Goal: Task Accomplishment & Management: Complete application form

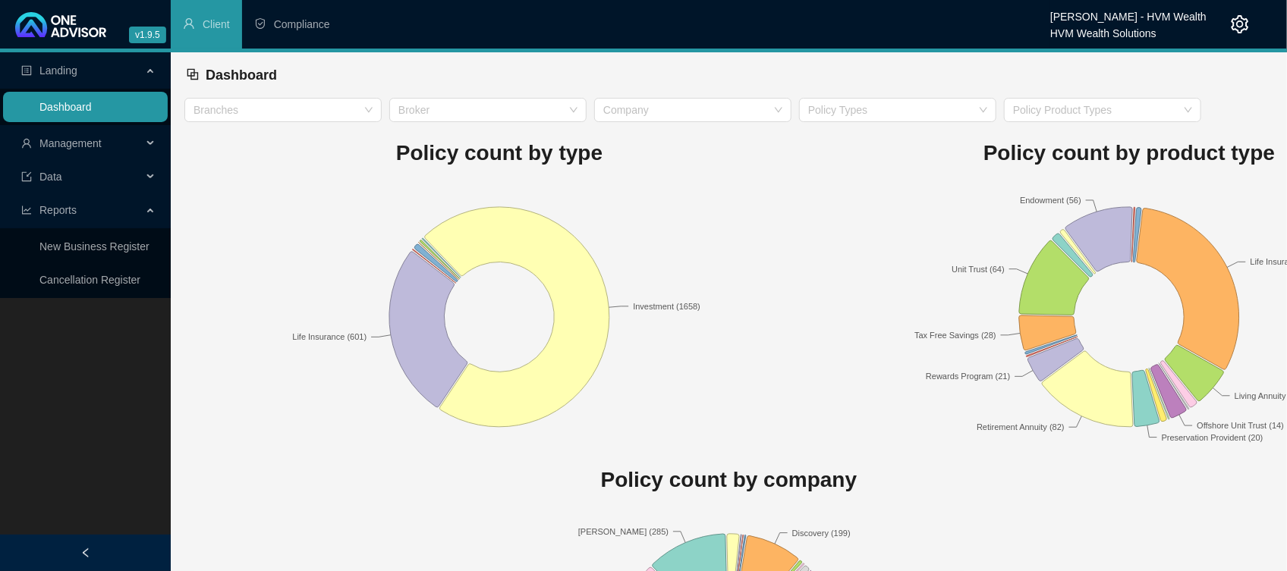
click at [82, 101] on link "Dashboard" at bounding box center [65, 107] width 52 height 12
click at [57, 145] on span "Management" at bounding box center [70, 143] width 62 height 12
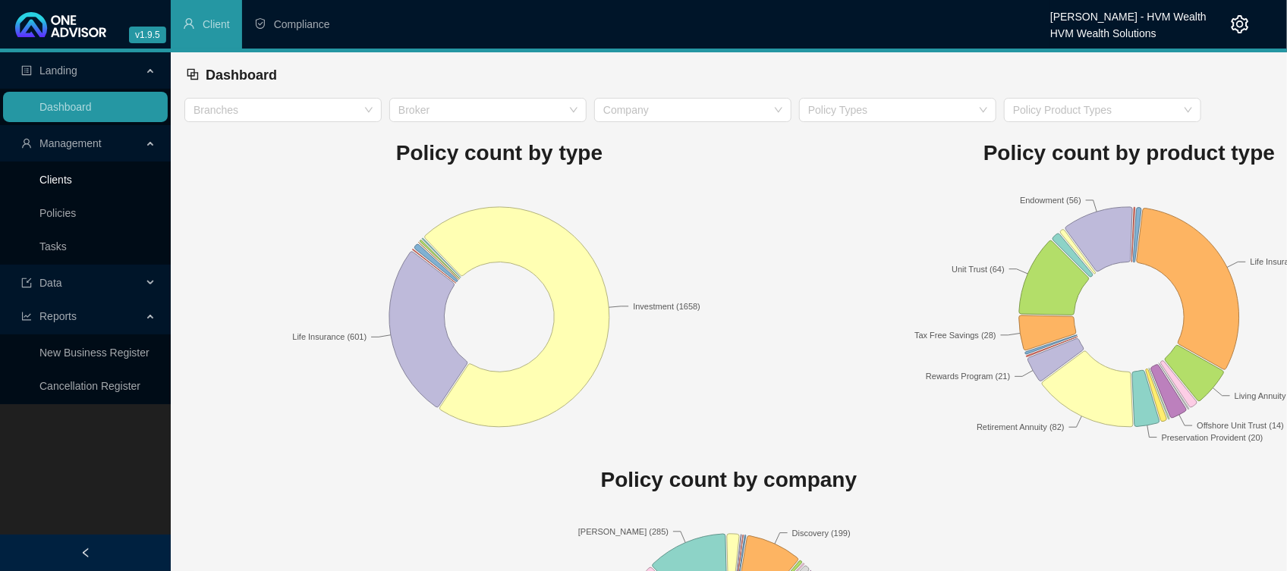
click at [55, 181] on link "Clients" at bounding box center [55, 180] width 33 height 12
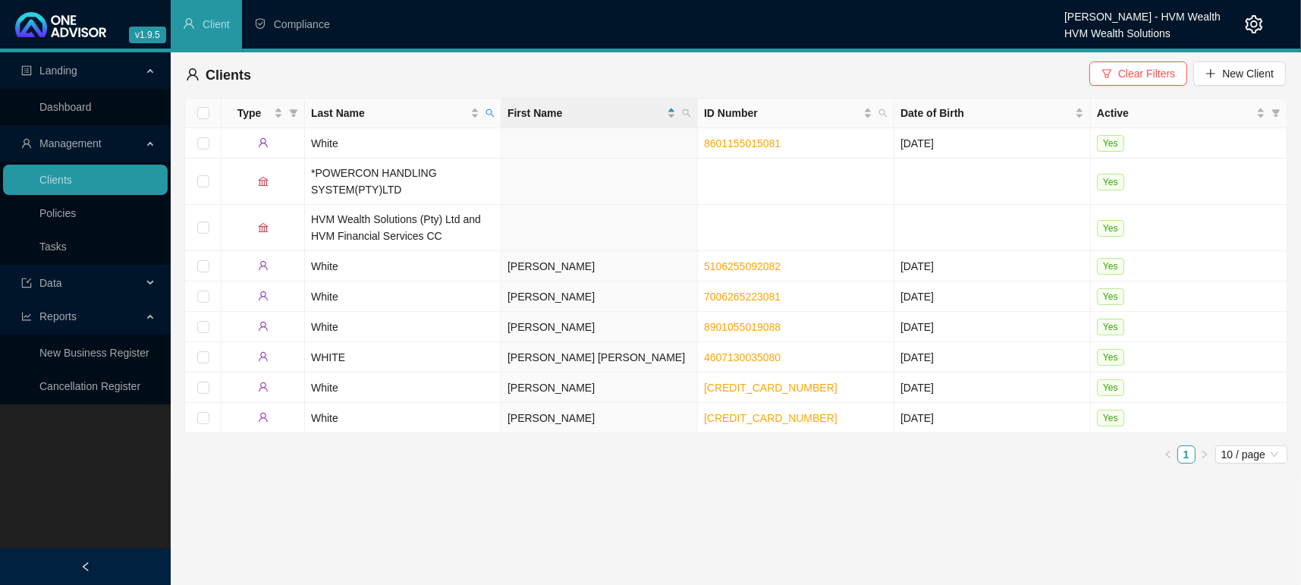
click at [1174, 63] on button "Clear Filters" at bounding box center [1138, 73] width 98 height 24
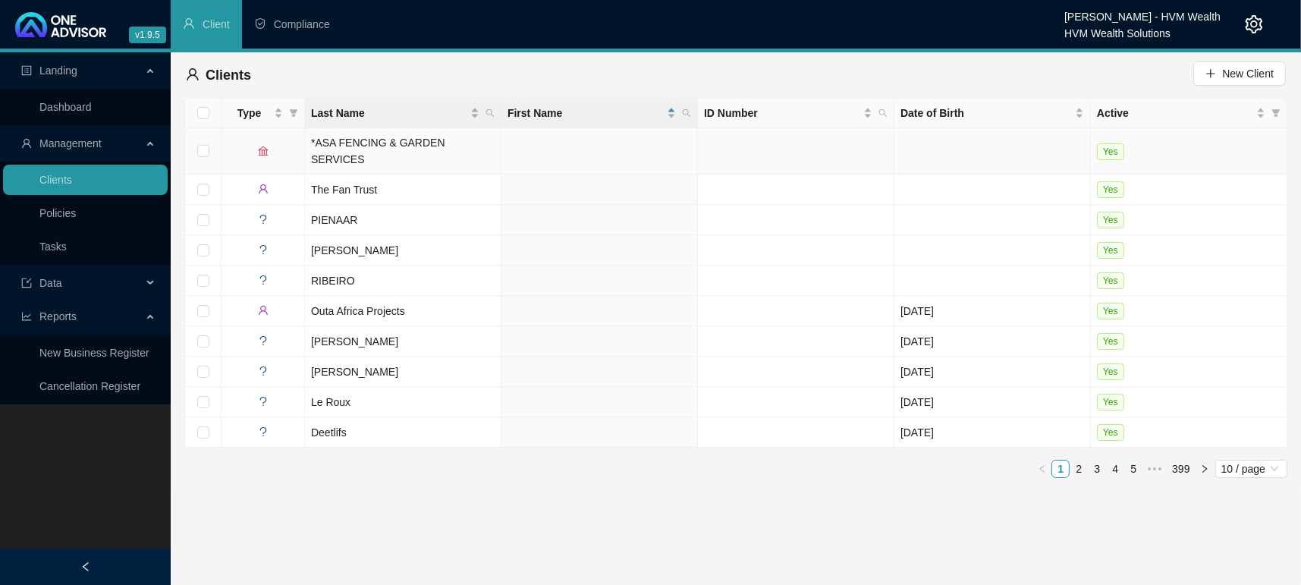
click at [499, 108] on th "Last Name" at bounding box center [403, 114] width 197 height 30
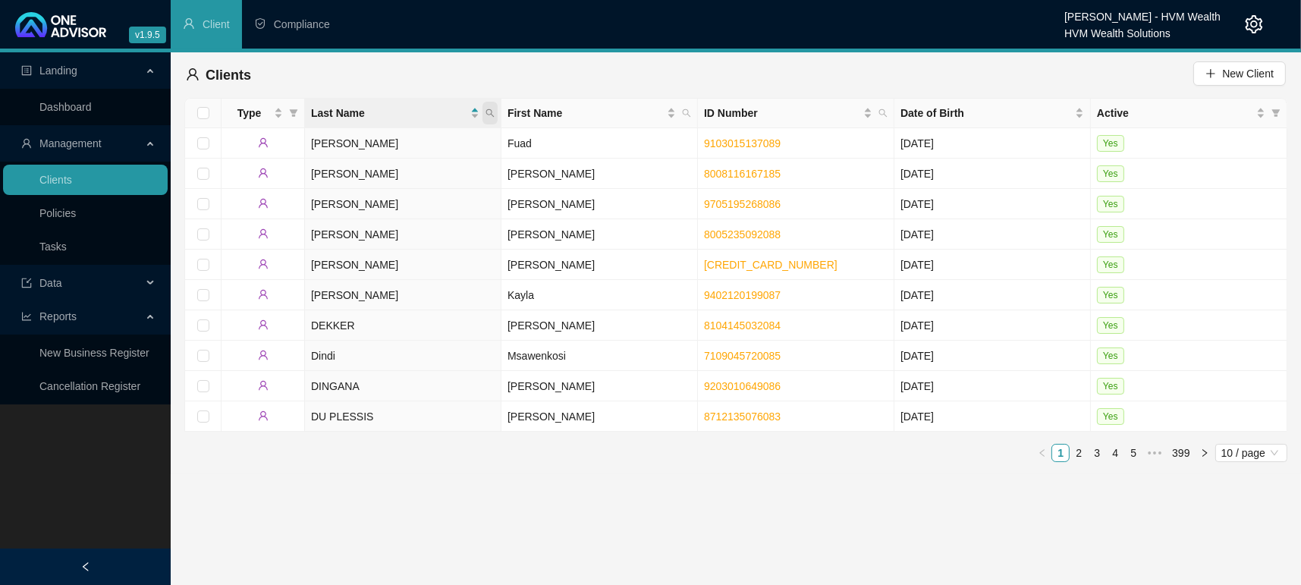
click at [493, 108] on icon "search" at bounding box center [490, 112] width 9 height 9
click at [417, 149] on input "text" at bounding box center [420, 146] width 143 height 24
type input "[PERSON_NAME]"
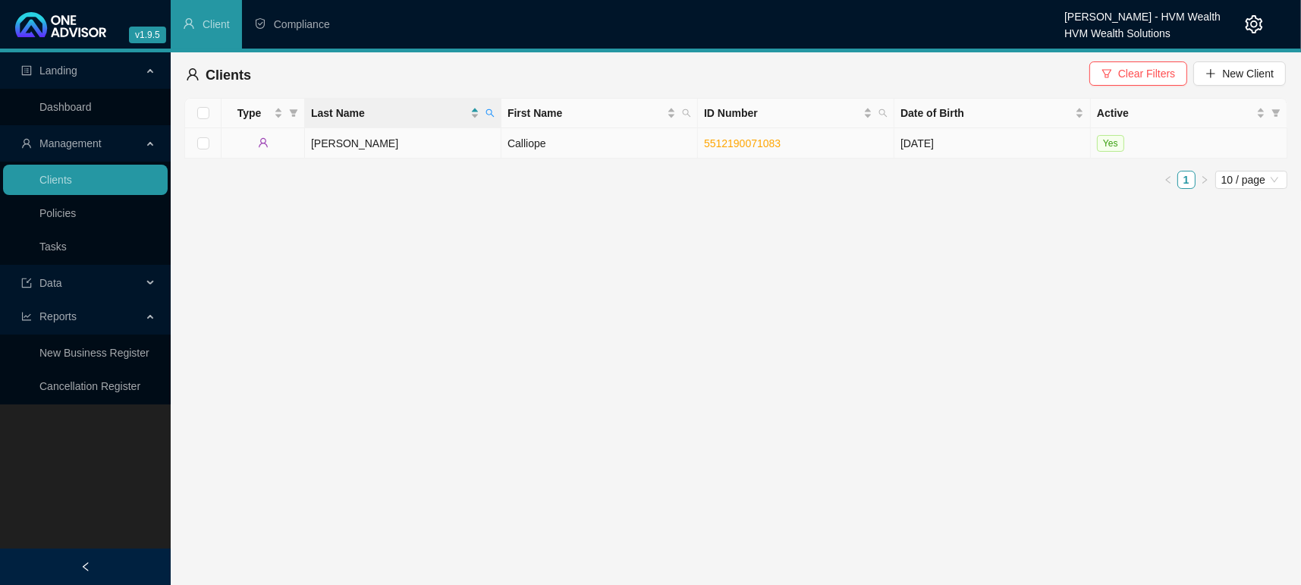
click at [390, 131] on td "[PERSON_NAME]" at bounding box center [403, 143] width 197 height 30
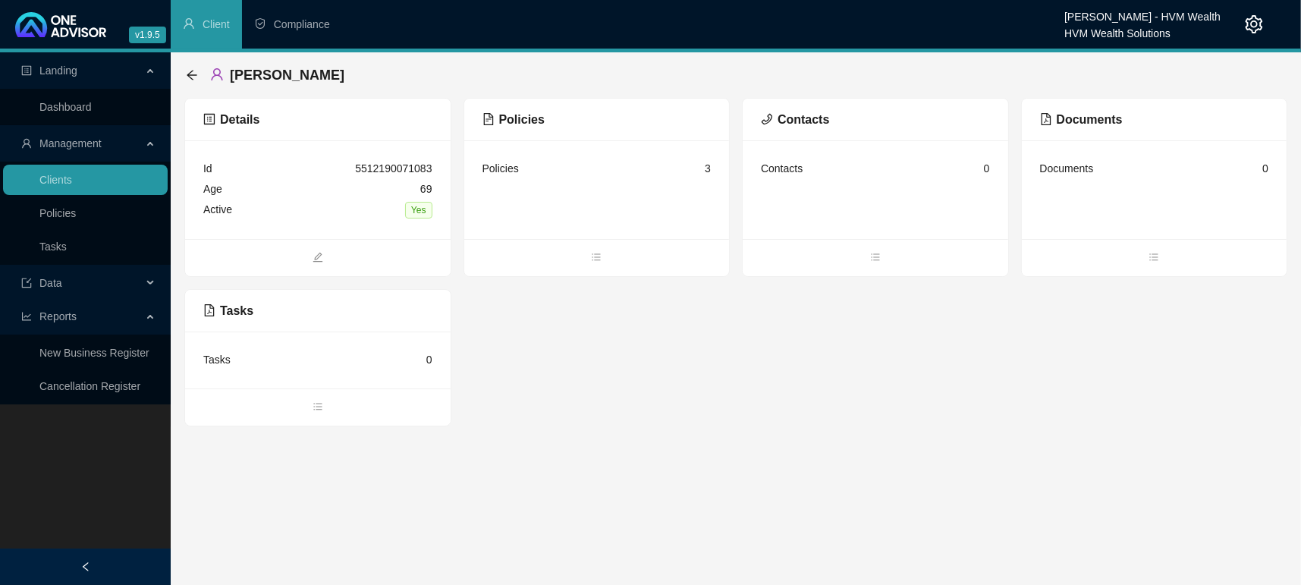
click at [592, 272] on ul at bounding box center [597, 257] width 266 height 37
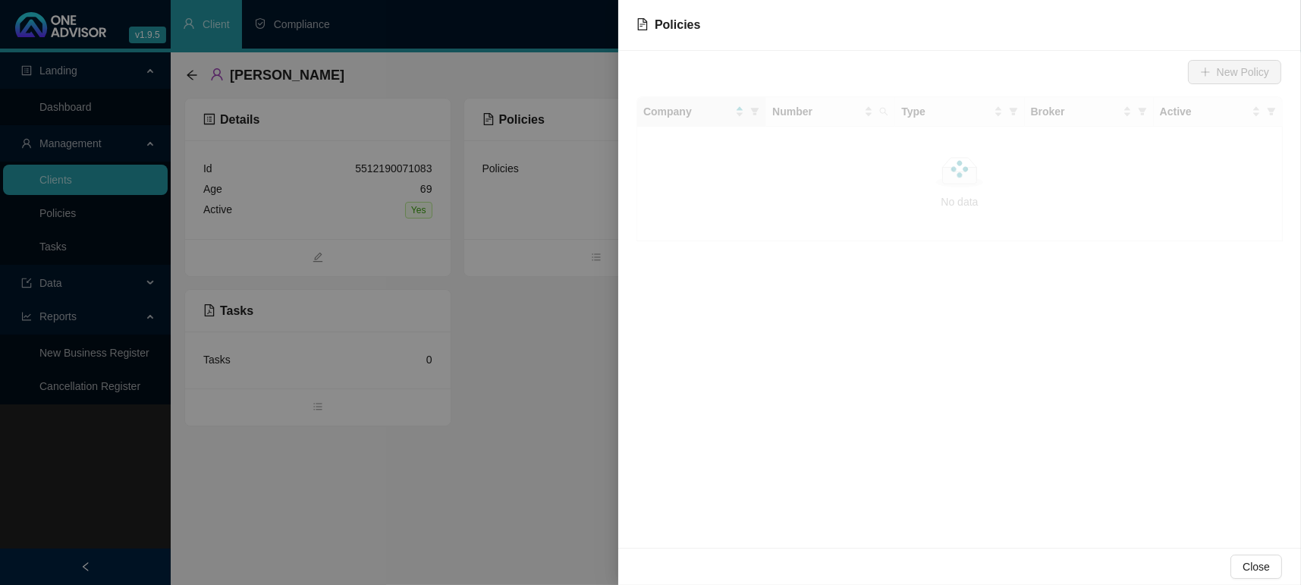
click at [594, 263] on div at bounding box center [650, 292] width 1301 height 585
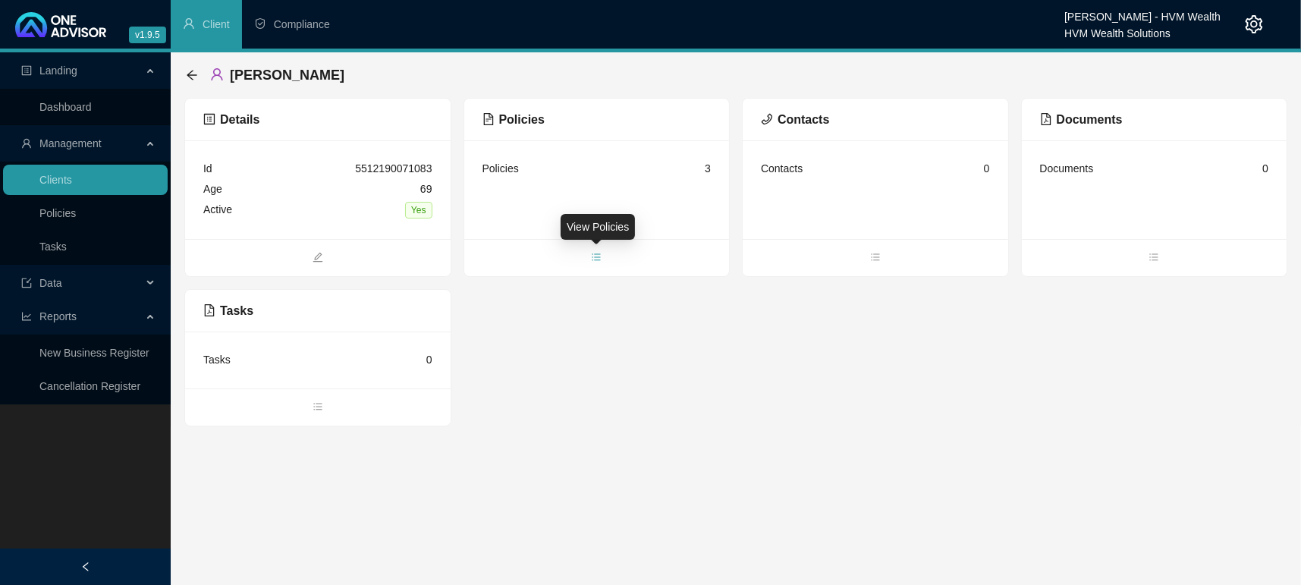
click at [595, 261] on icon "bars" at bounding box center [596, 257] width 11 height 11
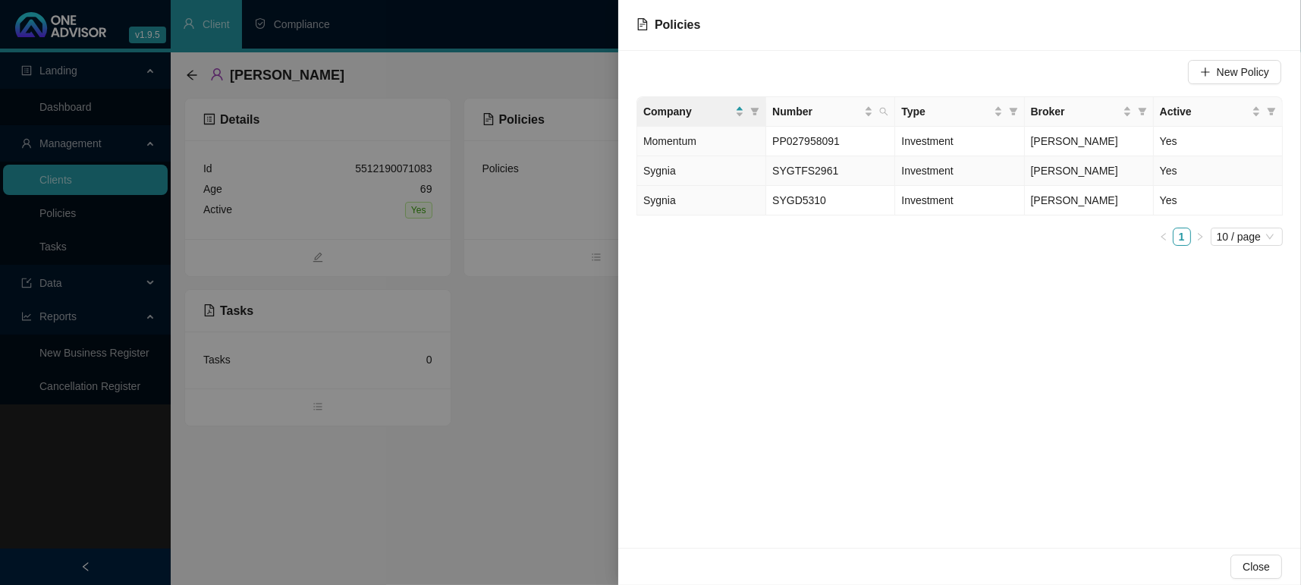
click at [696, 165] on td "Sygnia" at bounding box center [701, 171] width 129 height 30
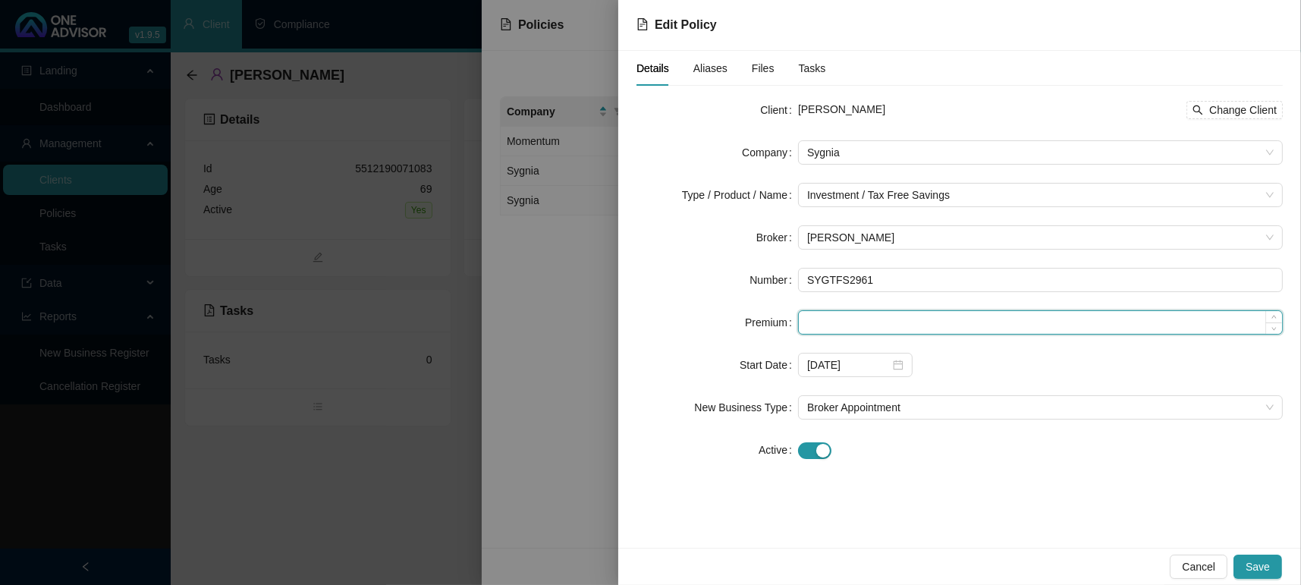
click at [874, 317] on input at bounding box center [1040, 322] width 483 height 23
click at [904, 370] on div "[DATE]" at bounding box center [855, 365] width 115 height 24
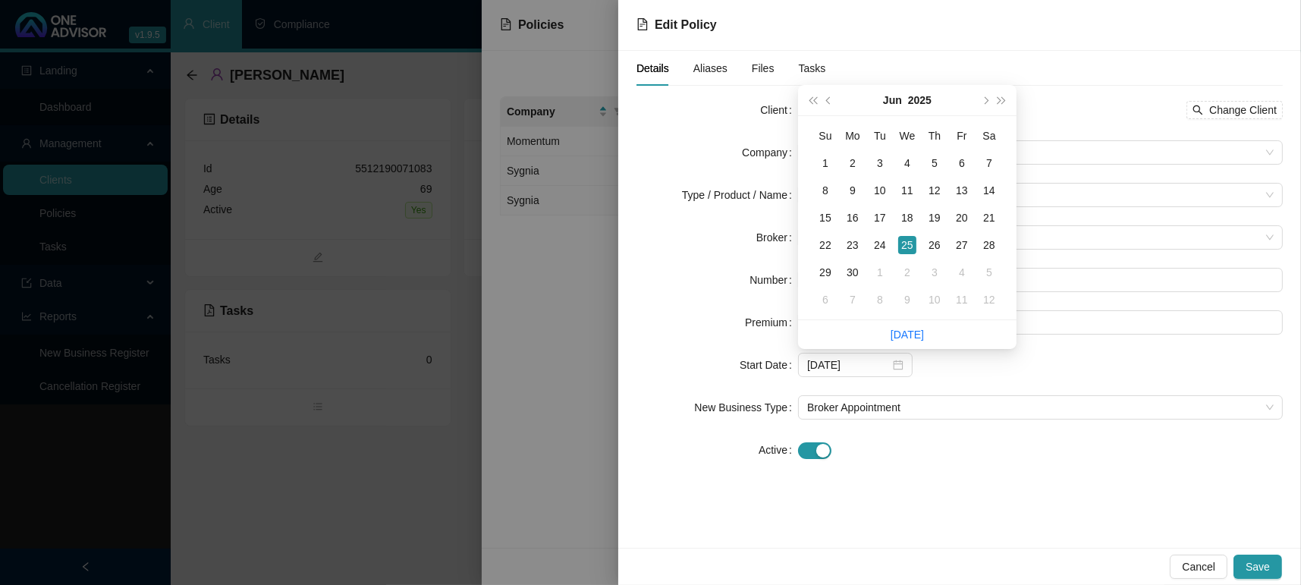
click at [951, 363] on div "[DATE]" at bounding box center [1040, 365] width 485 height 24
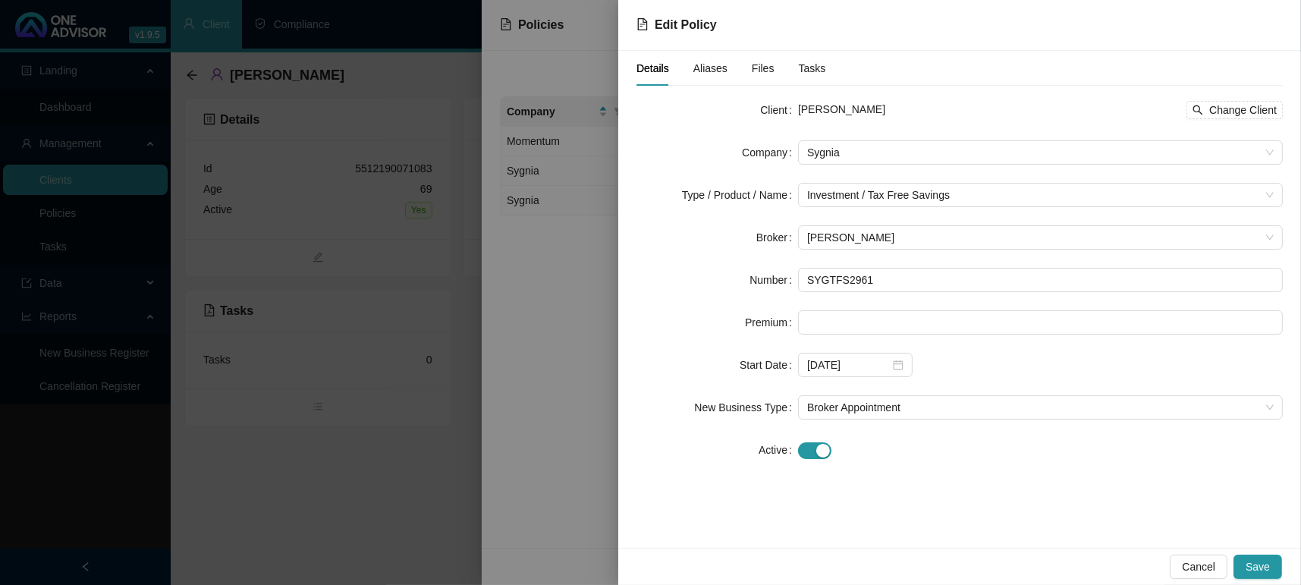
click at [772, 344] on form "Client [PERSON_NAME] Change Client Company Sygnia Type / Product / Name Investm…" at bounding box center [960, 280] width 646 height 364
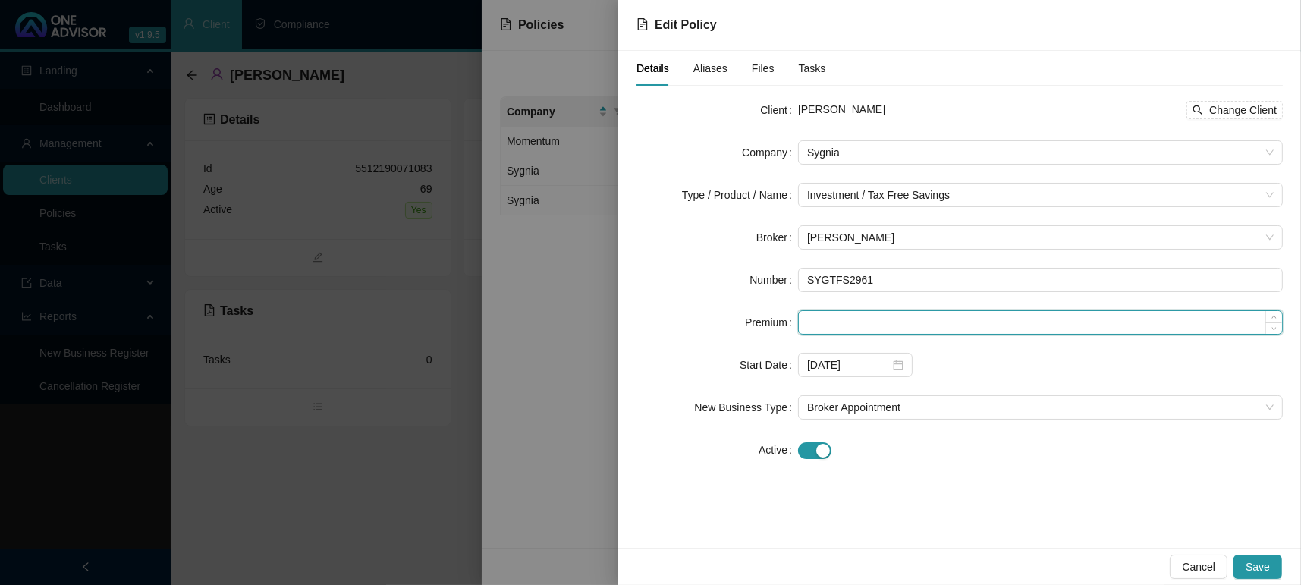
click at [885, 314] on input at bounding box center [1040, 322] width 483 height 23
click at [833, 310] on form "Client [PERSON_NAME] Change Client Company Sygnia Type / Product / Name Investm…" at bounding box center [960, 280] width 646 height 364
click at [828, 316] on input at bounding box center [1040, 322] width 483 height 23
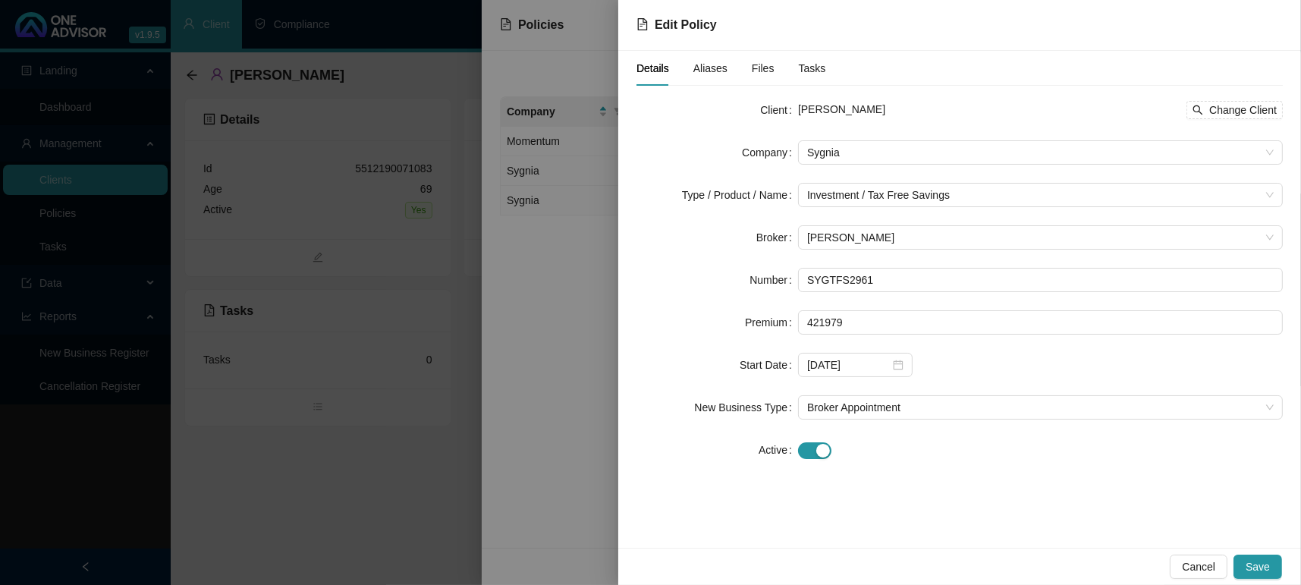
type input "421979.00"
click at [964, 347] on form "Client [PERSON_NAME] Change Client Company Sygnia Type / Product / Name Investm…" at bounding box center [960, 280] width 646 height 364
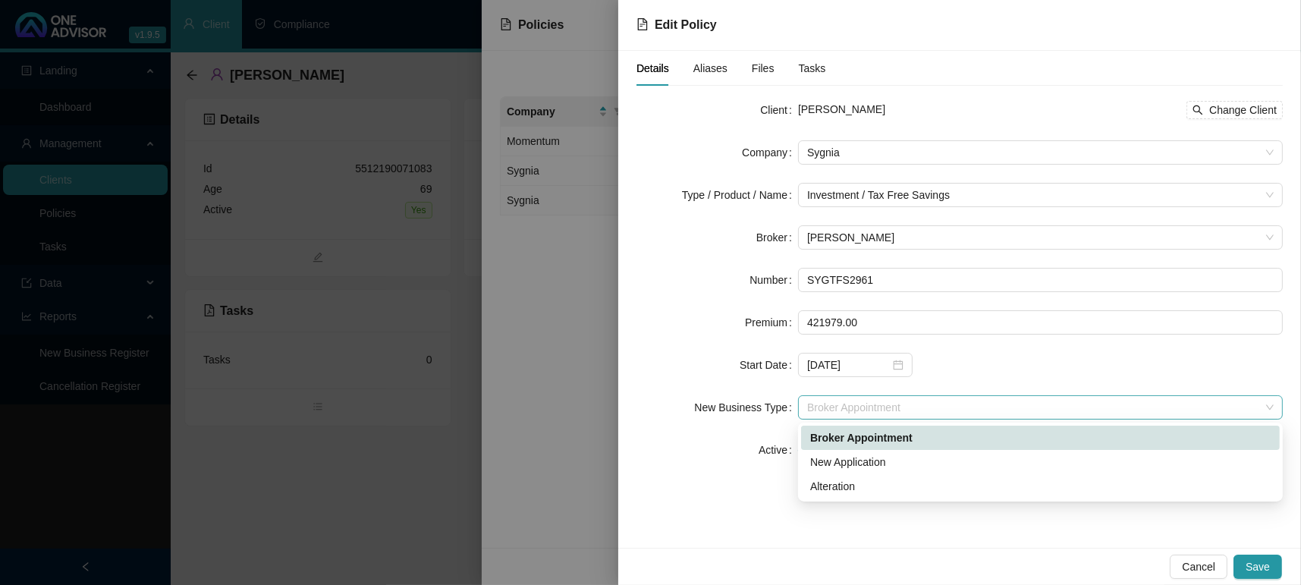
click at [923, 409] on span "Broker Appointment" at bounding box center [1040, 407] width 467 height 23
click at [879, 451] on div "New Application" at bounding box center [1040, 462] width 479 height 24
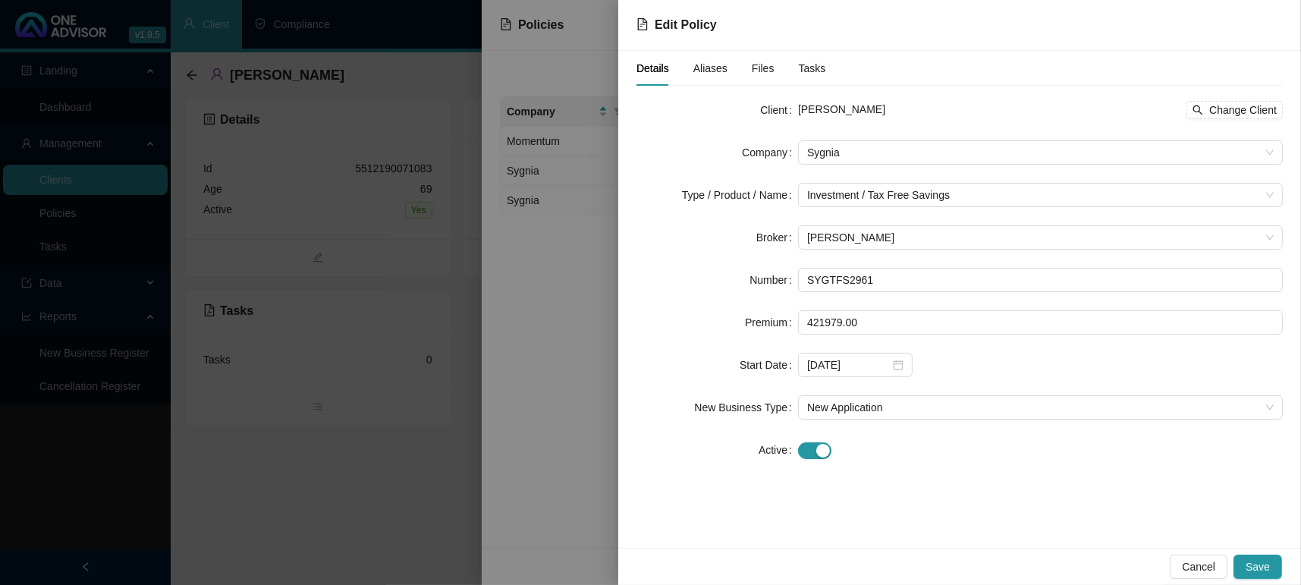
click at [728, 528] on div "Details Aliases Files Tasks Client [PERSON_NAME] Change Client Company Sygnia T…" at bounding box center [959, 299] width 683 height 497
click at [1232, 558] on div "Cancel Save" at bounding box center [1226, 567] width 112 height 24
click at [1270, 563] on span "Save" at bounding box center [1258, 566] width 24 height 17
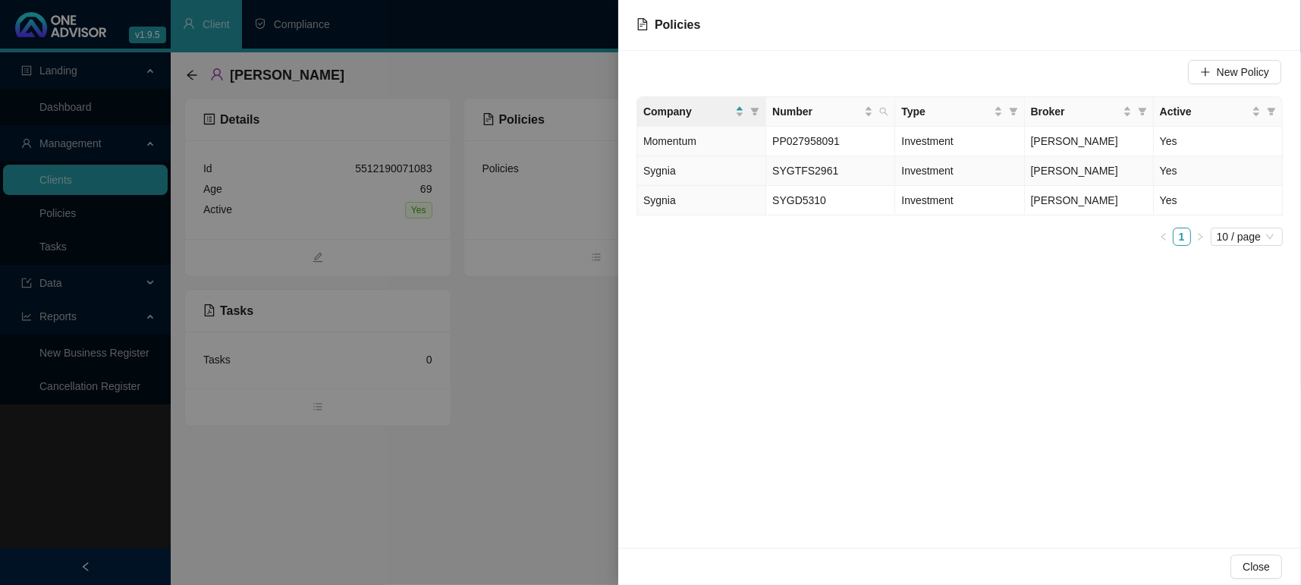
click at [688, 172] on td "Sygnia" at bounding box center [701, 171] width 129 height 30
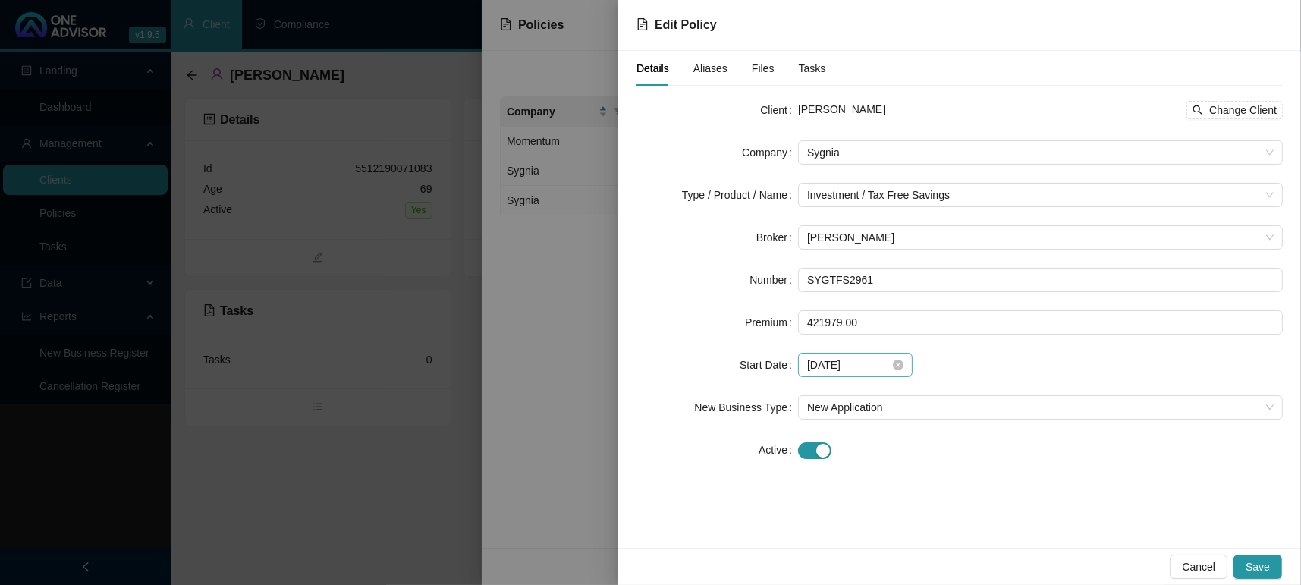
click at [862, 354] on div "[DATE]" at bounding box center [855, 365] width 115 height 24
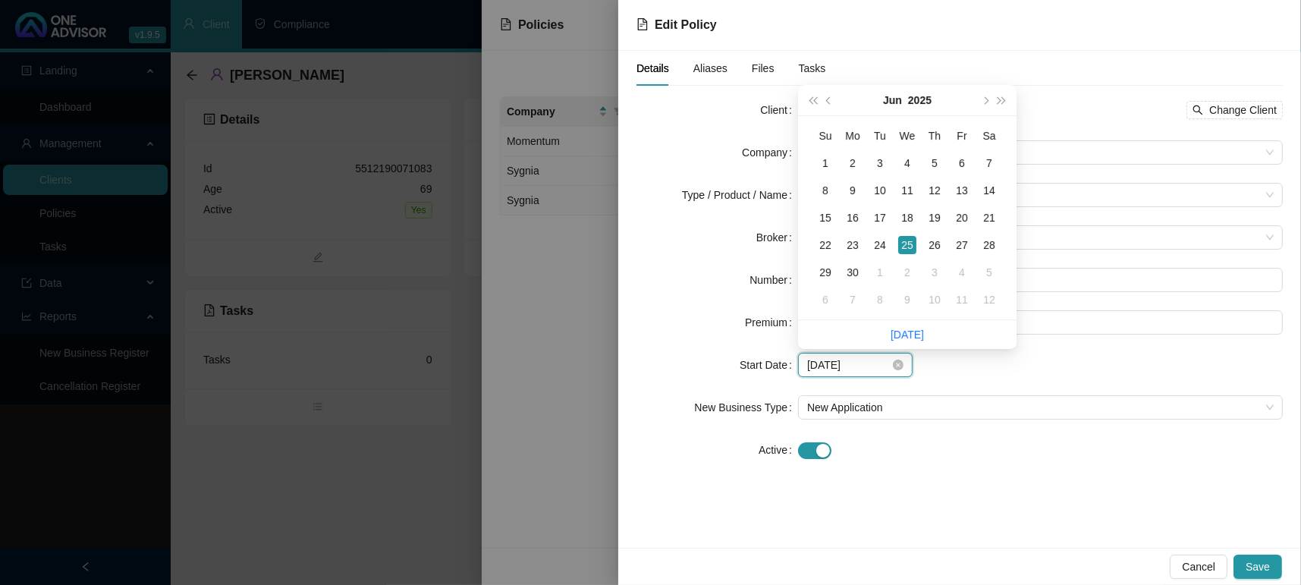
click at [882, 368] on input "[DATE]" at bounding box center [848, 365] width 83 height 17
click at [901, 368] on icon "close-circle" at bounding box center [898, 365] width 11 height 11
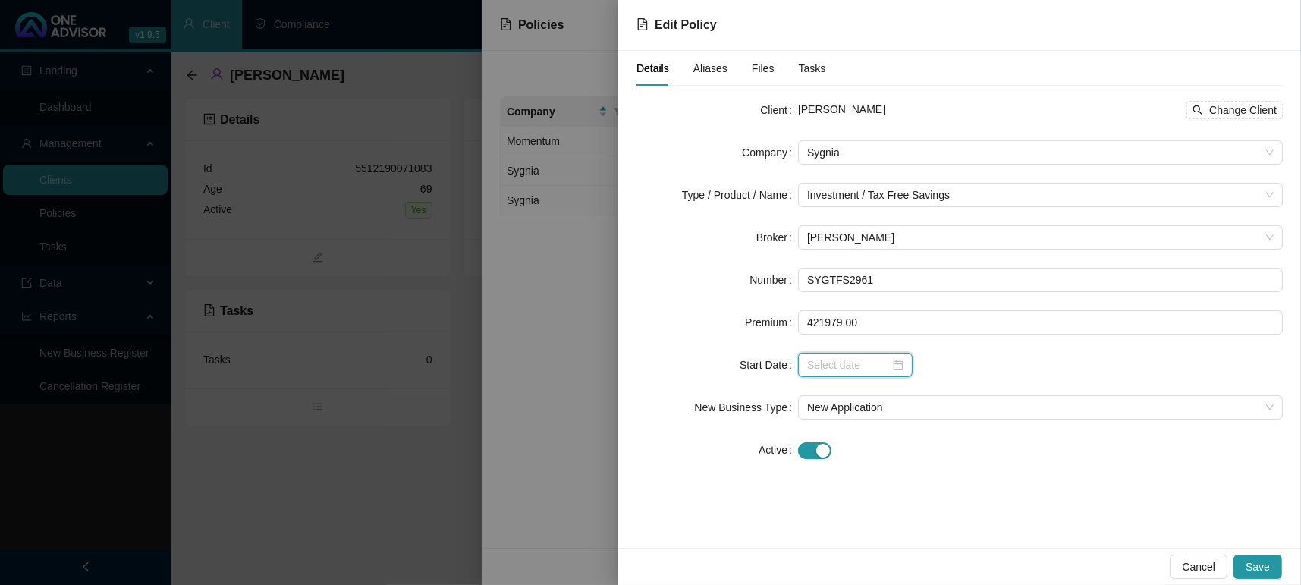
click at [903, 367] on div at bounding box center [855, 365] width 115 height 24
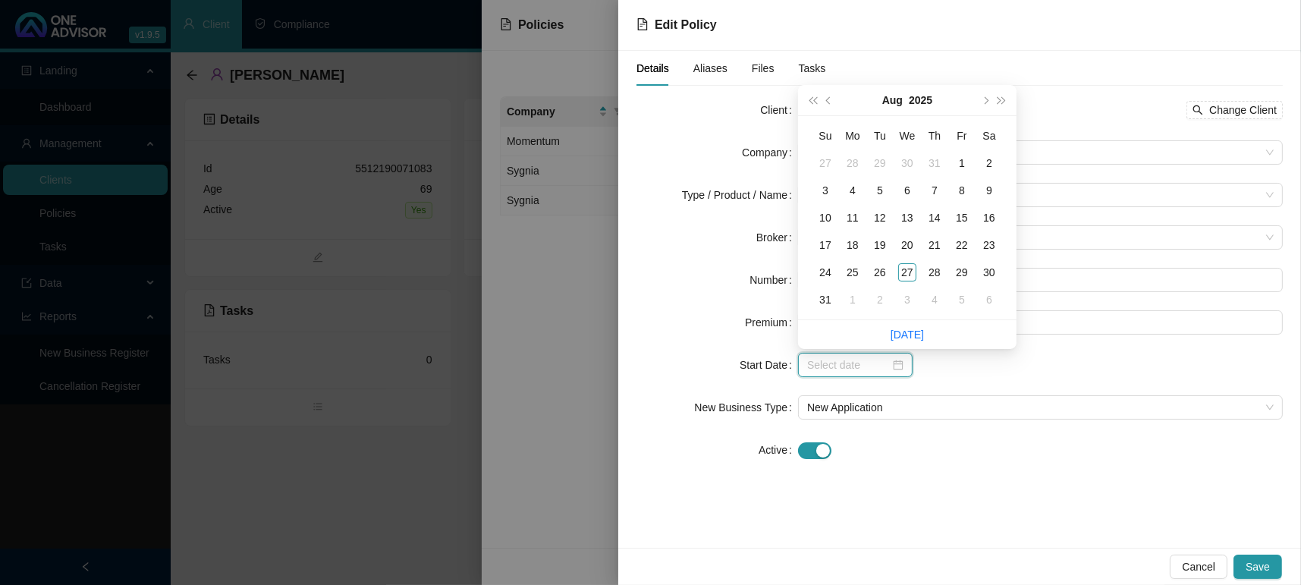
click at [800, 366] on div at bounding box center [855, 365] width 115 height 24
type input "[DATE]"
click at [885, 267] on div "26" at bounding box center [880, 272] width 18 height 18
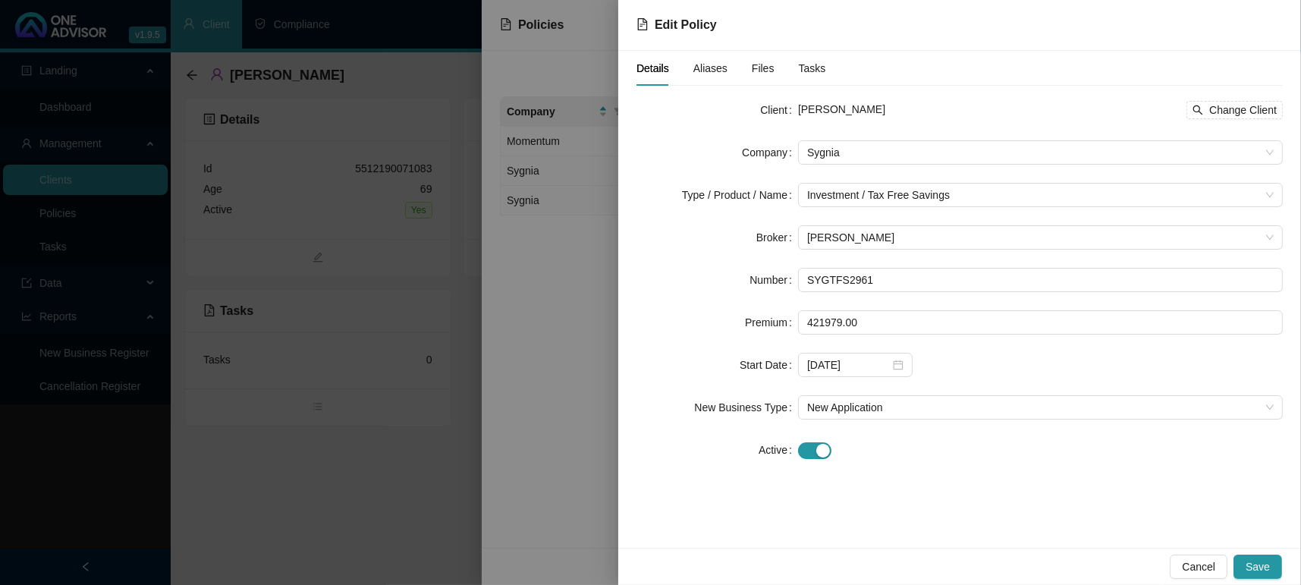
click at [901, 363] on icon "close-circle" at bounding box center [898, 365] width 11 height 11
click at [902, 357] on div at bounding box center [855, 365] width 115 height 24
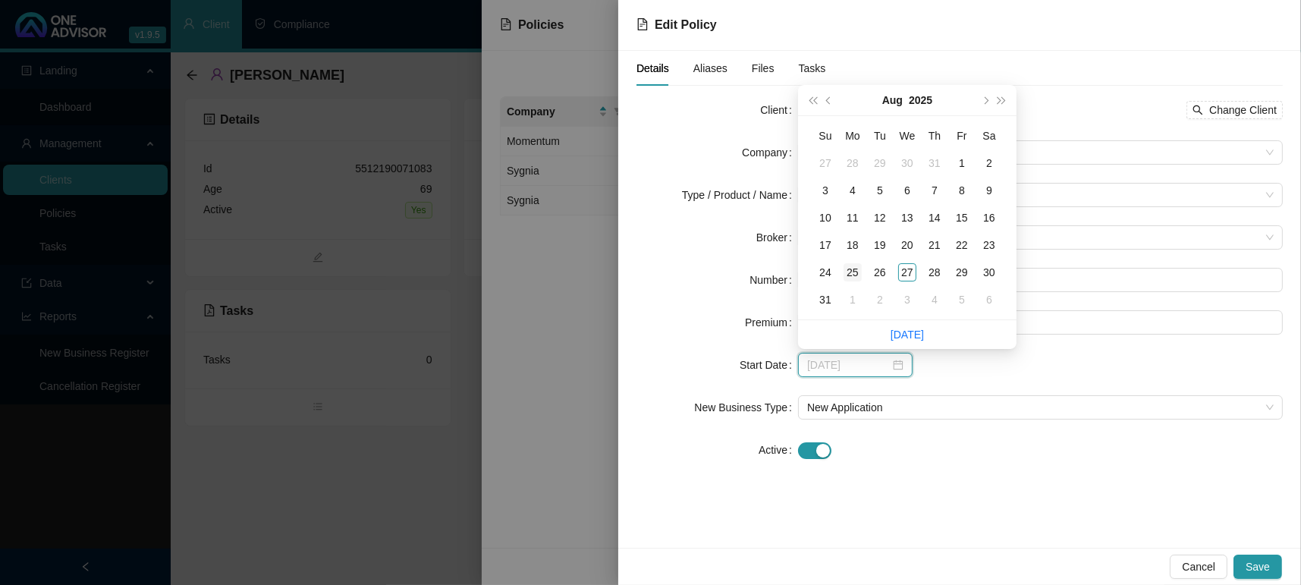
type input "[DATE]"
click at [847, 266] on div "25" at bounding box center [853, 272] width 18 height 18
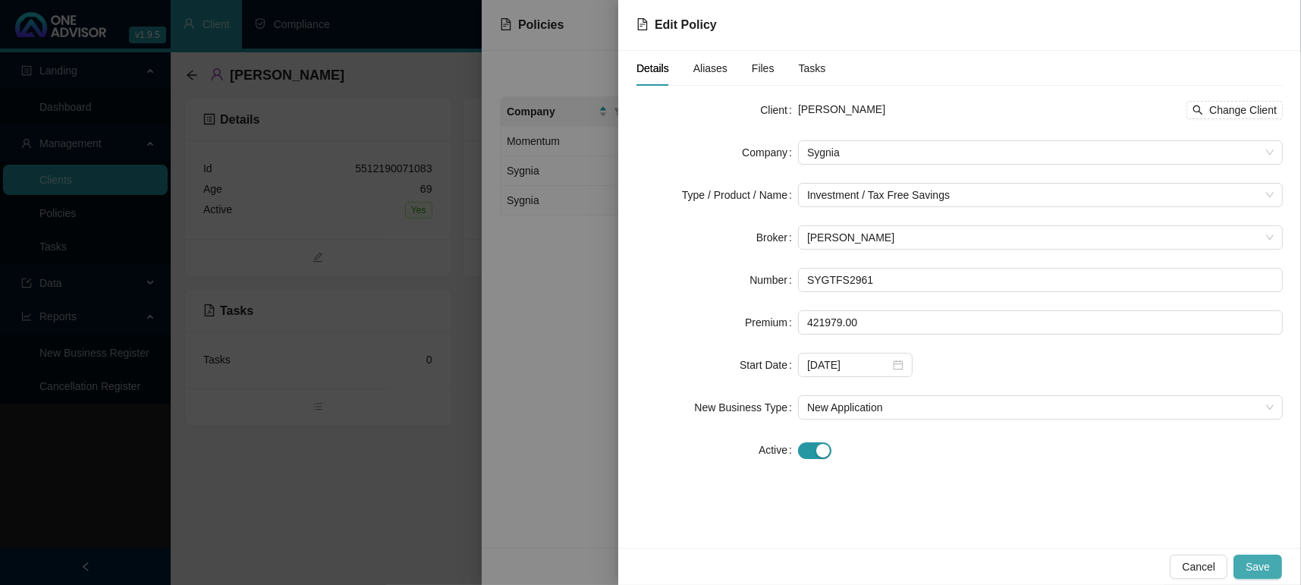
click at [1259, 564] on span "Save" at bounding box center [1258, 566] width 24 height 17
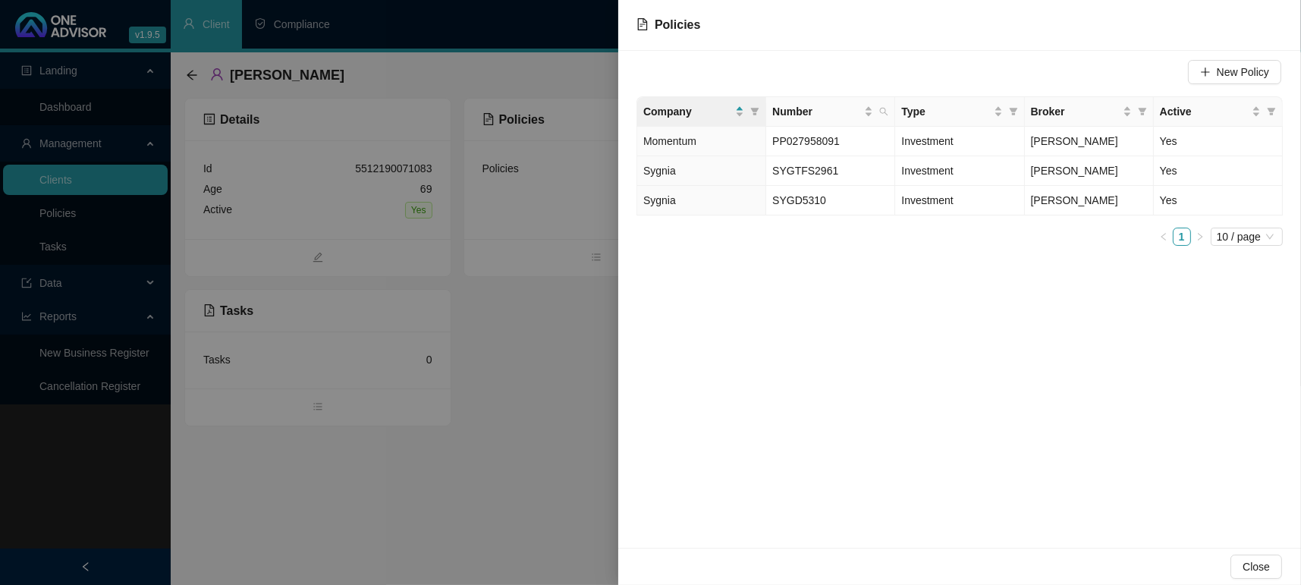
click at [1259, 564] on span "Close" at bounding box center [1256, 566] width 27 height 17
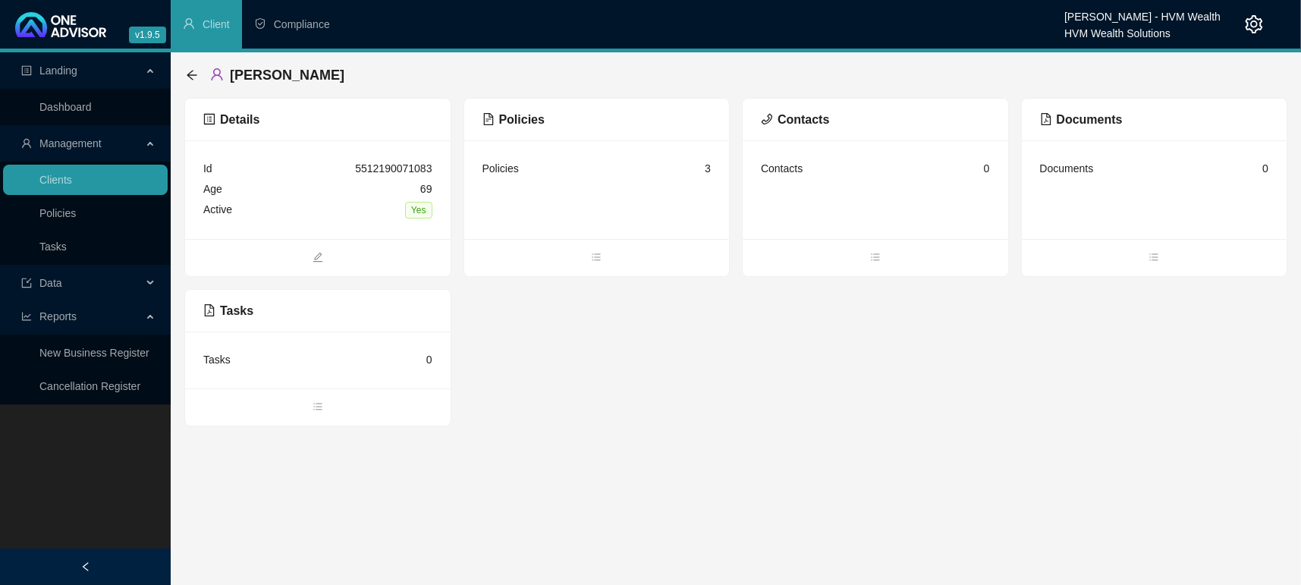
click at [588, 470] on main "Landing Dashboard Management Clients Policies Tasks Data Reports New Business R…" at bounding box center [650, 318] width 1301 height 533
click at [82, 123] on ul "Dashboard" at bounding box center [85, 107] width 171 height 36
click at [77, 113] on link "Dashboard" at bounding box center [65, 107] width 52 height 12
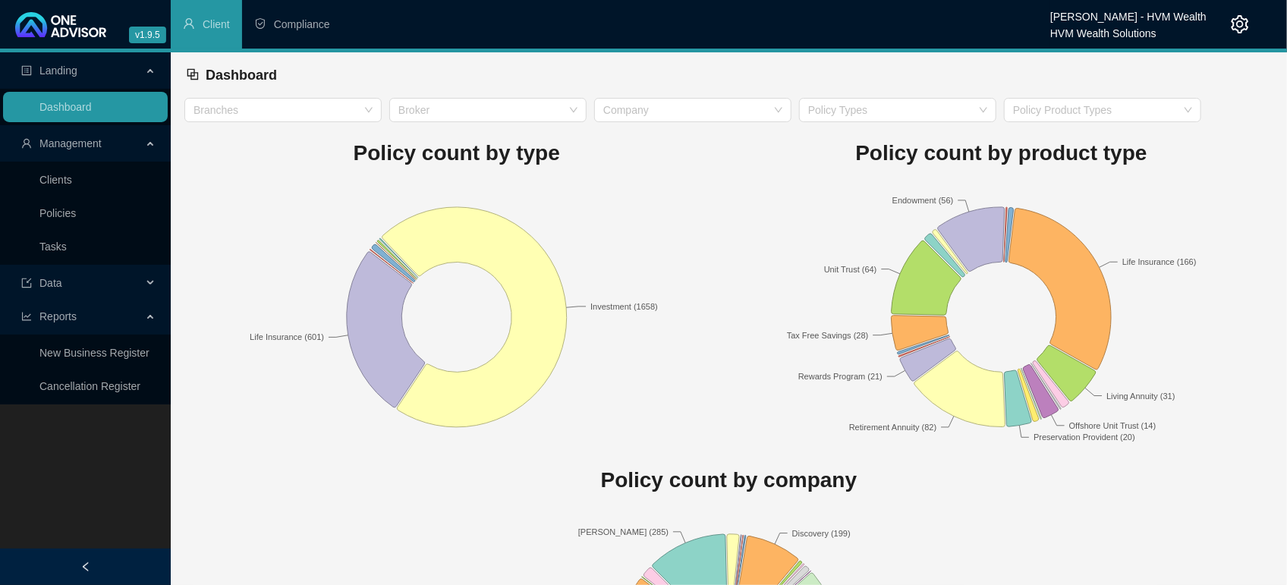
click at [812, 405] on rect at bounding box center [1001, 317] width 545 height 266
click at [879, 244] on rect at bounding box center [1001, 317] width 545 height 266
click at [45, 80] on span "Landing" at bounding box center [81, 70] width 121 height 30
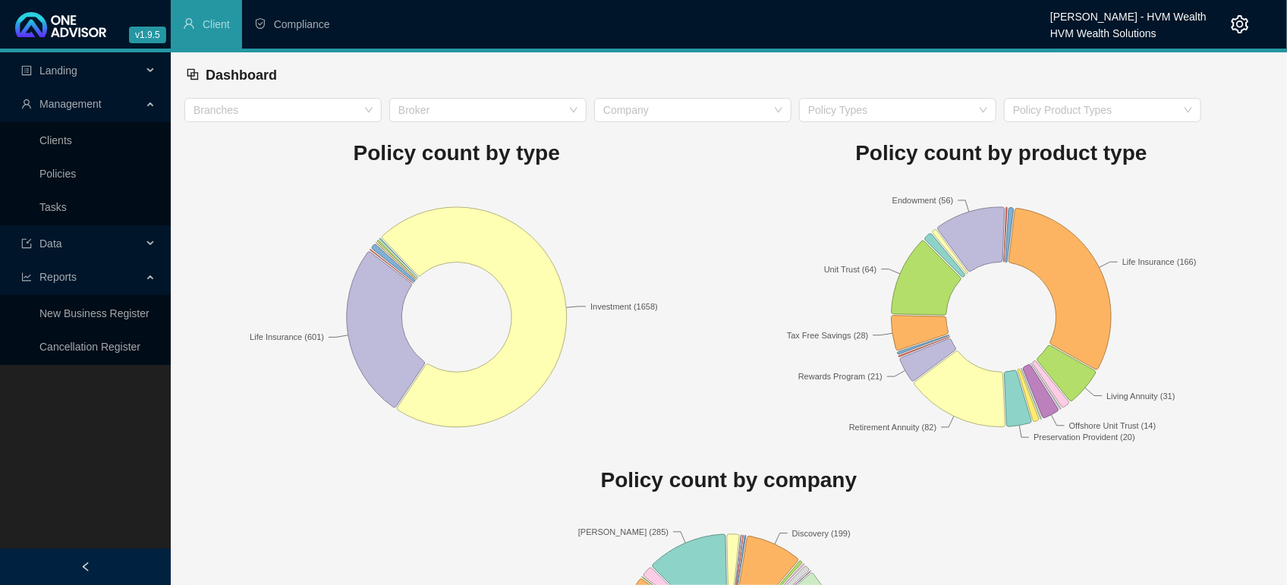
click at [88, 103] on span "Management" at bounding box center [70, 104] width 62 height 12
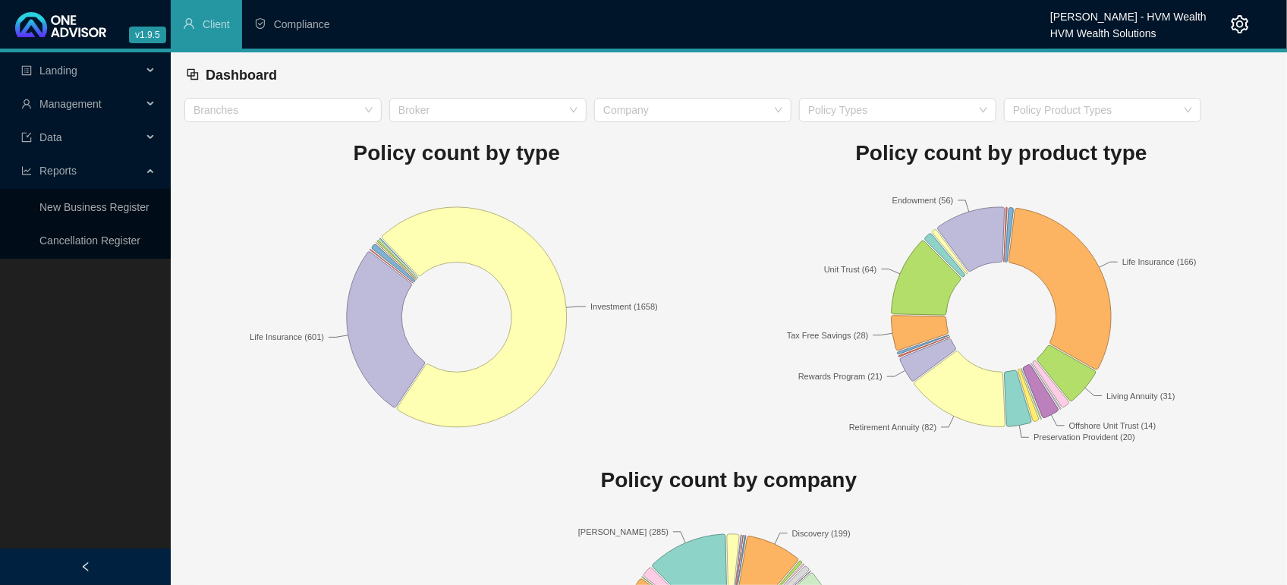
click at [88, 103] on span "Management" at bounding box center [70, 104] width 62 height 12
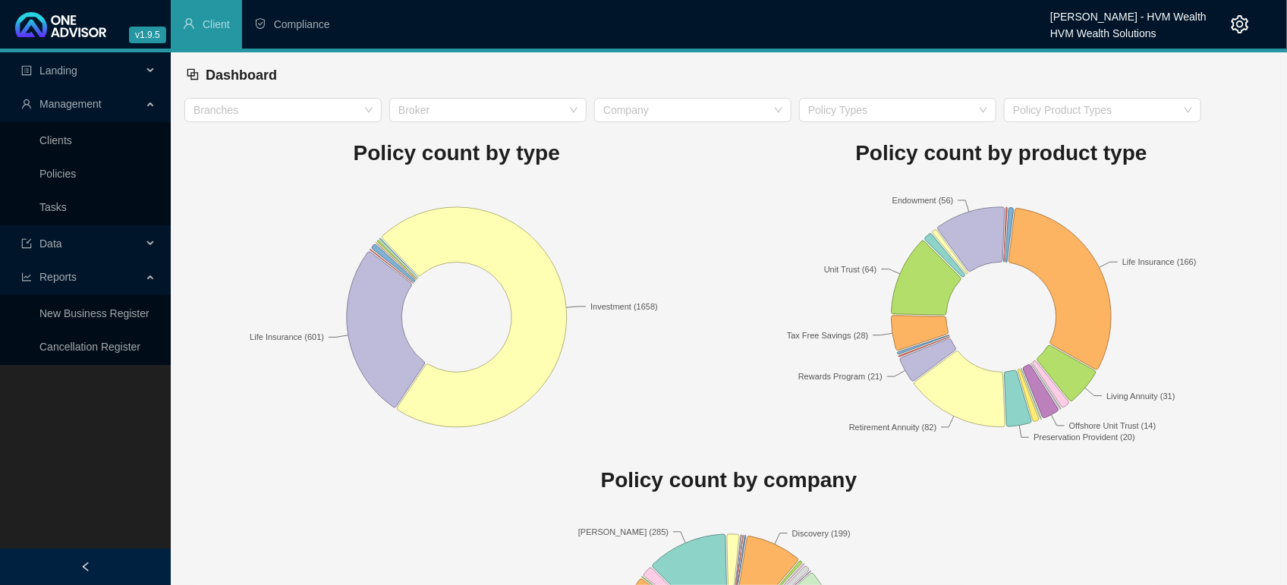
click at [77, 74] on span "Landing" at bounding box center [81, 70] width 121 height 30
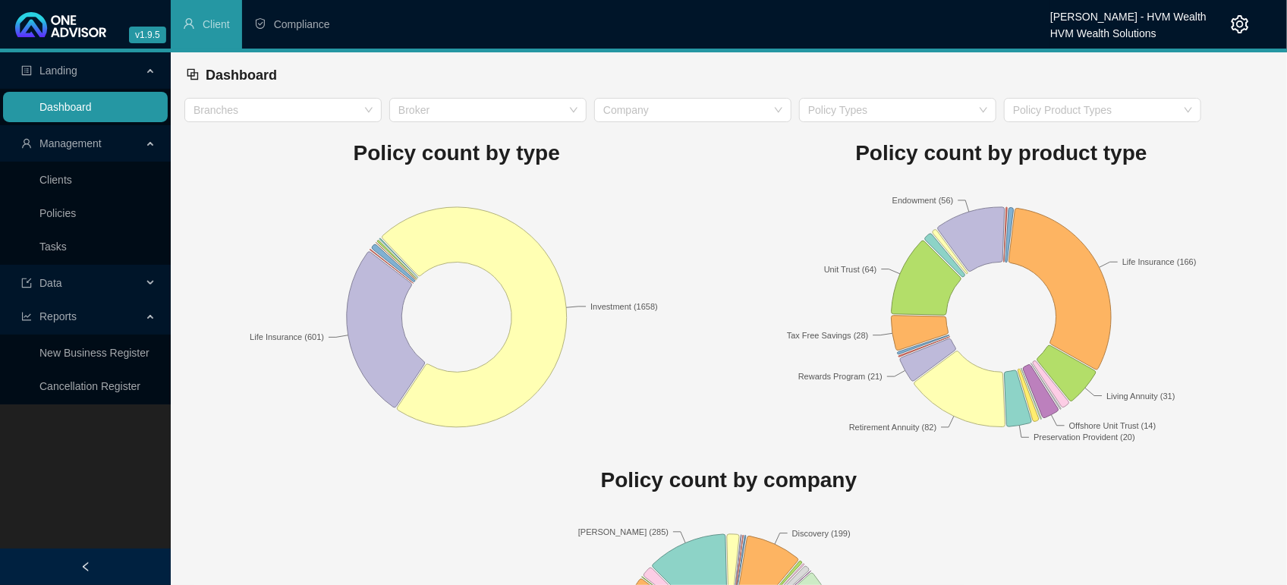
click at [74, 101] on link "Dashboard" at bounding box center [65, 107] width 52 height 12
click at [661, 234] on rect at bounding box center [456, 317] width 545 height 266
click at [111, 138] on span "Management" at bounding box center [81, 143] width 121 height 30
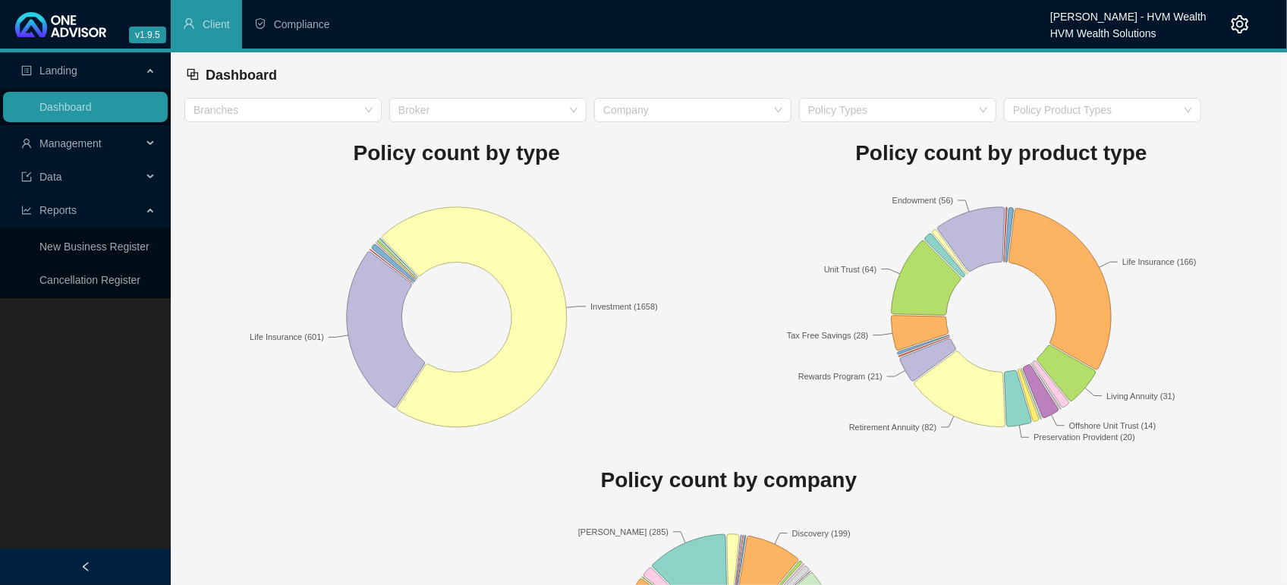
click at [111, 138] on span "Management" at bounding box center [81, 143] width 121 height 30
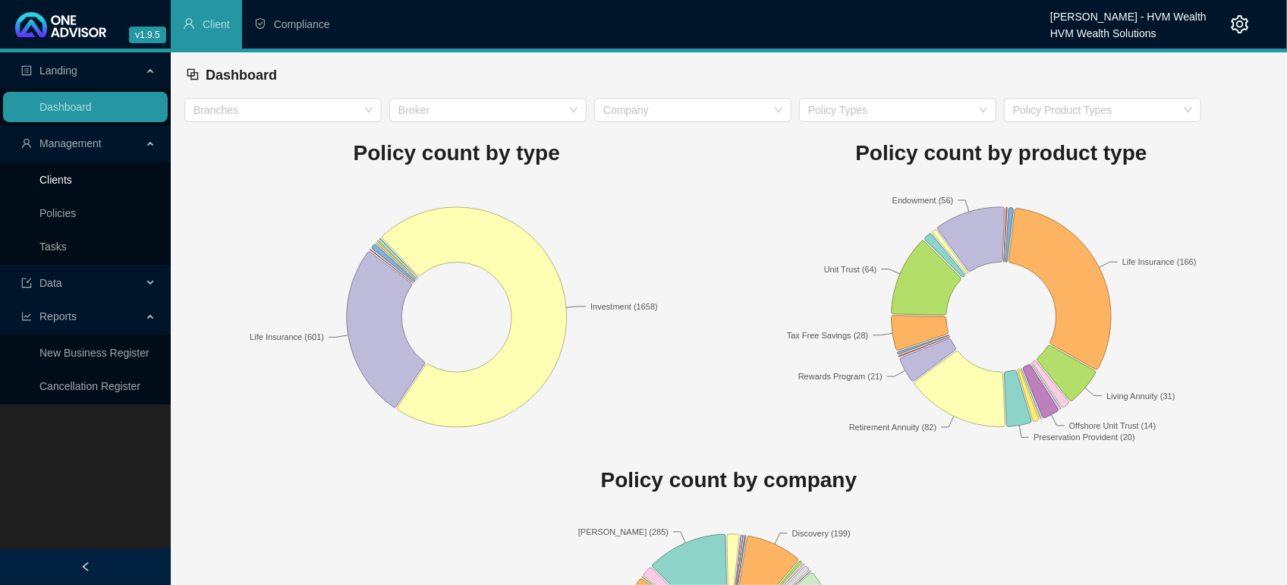
click at [46, 174] on link "Clients" at bounding box center [55, 180] width 33 height 12
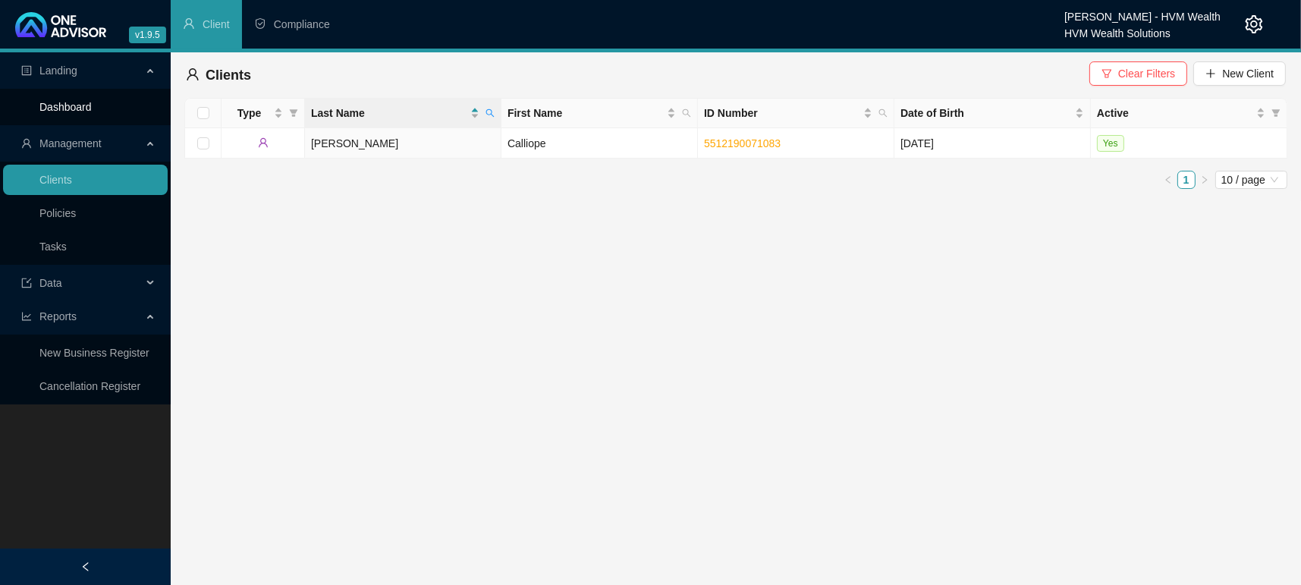
click at [45, 113] on link "Dashboard" at bounding box center [65, 107] width 52 height 12
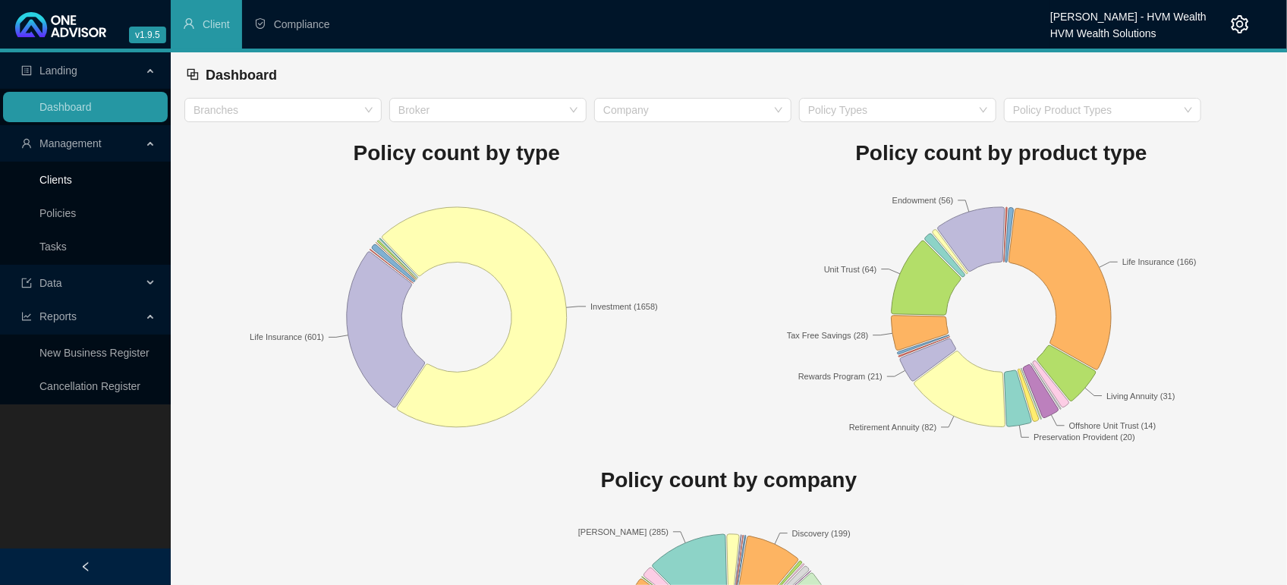
click at [55, 174] on link "Clients" at bounding box center [55, 180] width 33 height 12
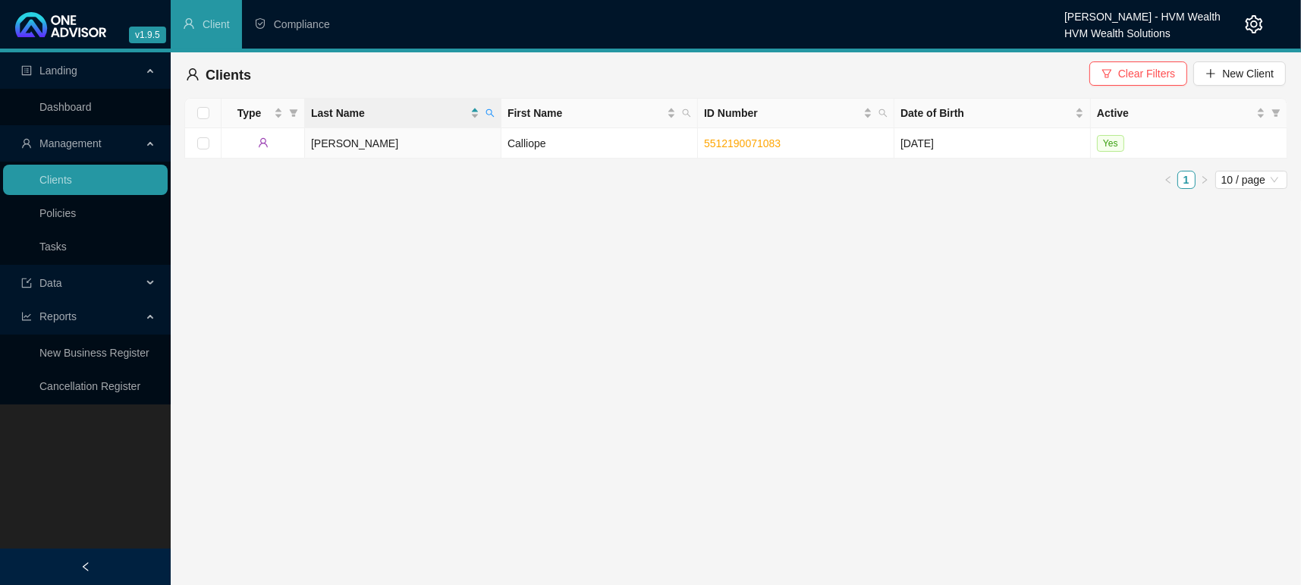
click at [501, 198] on div "Type Last Name First Name ID Number Date of Birth Active [PERSON_NAME] 55121900…" at bounding box center [735, 149] width 1103 height 103
click at [106, 134] on span "Management" at bounding box center [81, 143] width 121 height 30
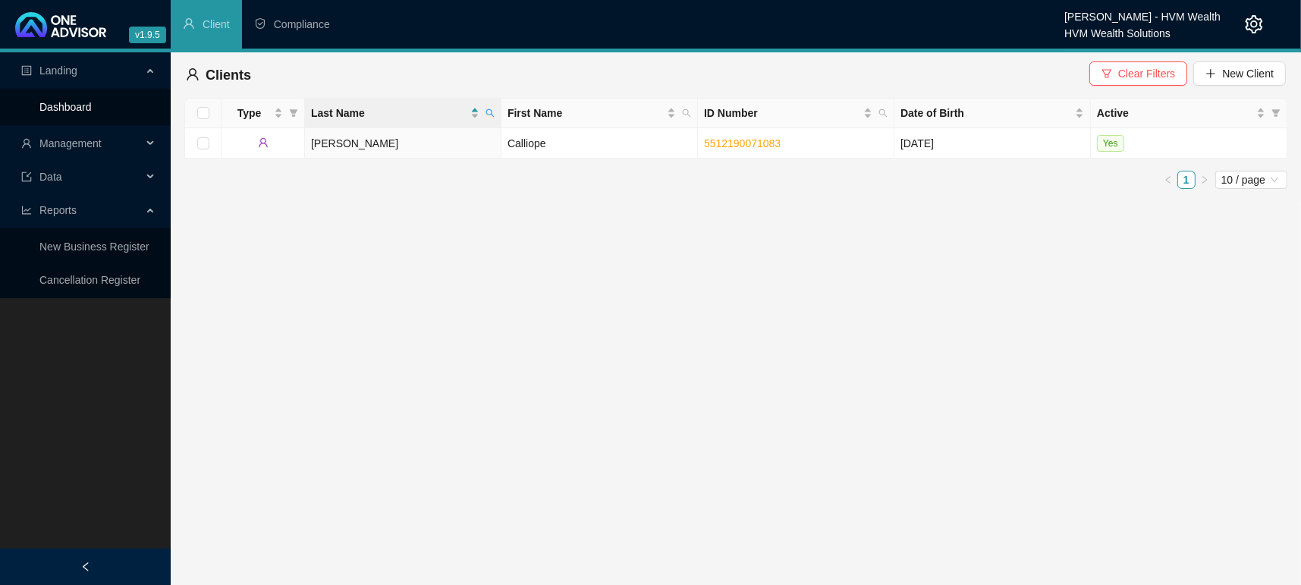
click at [61, 101] on link "Dashboard" at bounding box center [65, 107] width 52 height 12
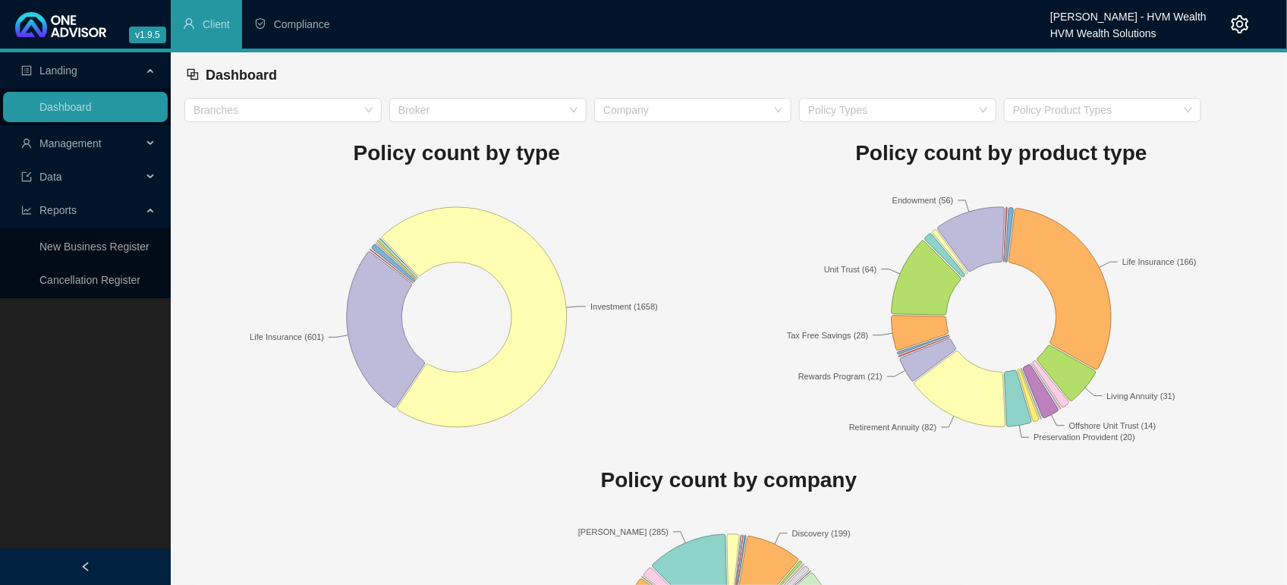
click at [120, 136] on span "Management" at bounding box center [81, 143] width 121 height 30
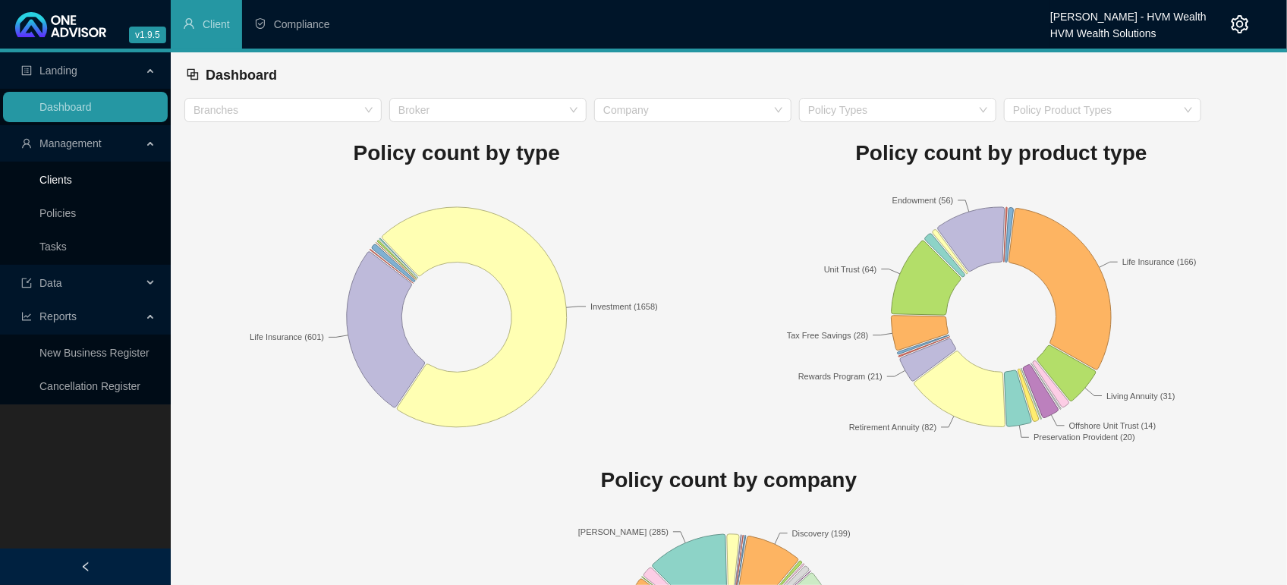
click at [39, 186] on link "Clients" at bounding box center [55, 180] width 33 height 12
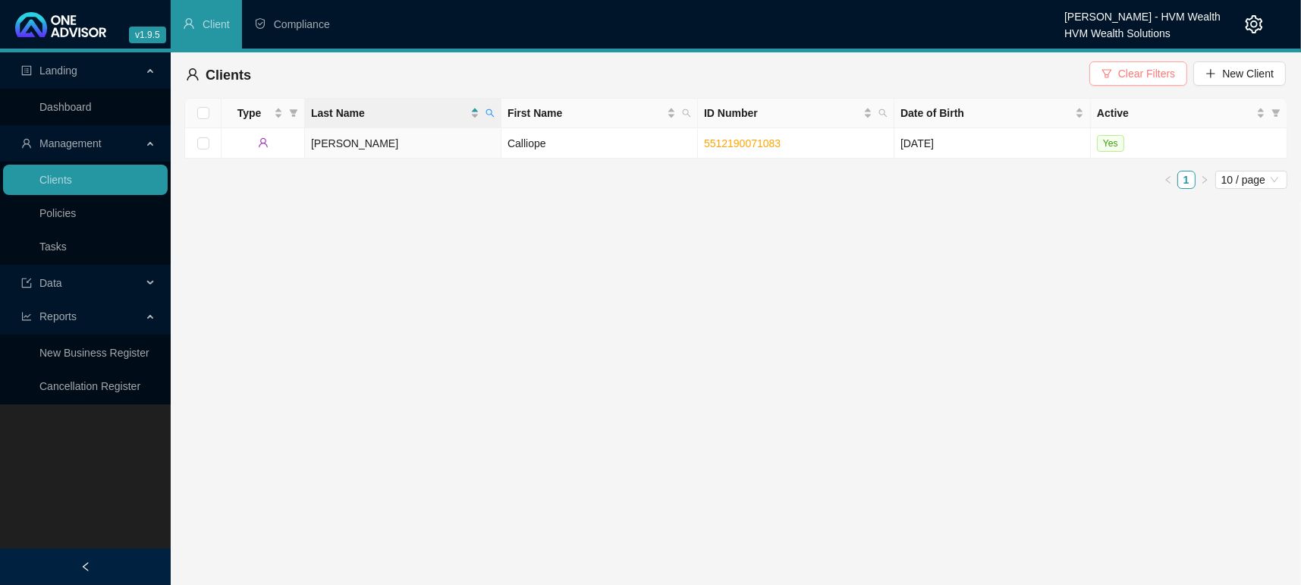
click at [1109, 69] on icon "filter" at bounding box center [1106, 73] width 9 height 8
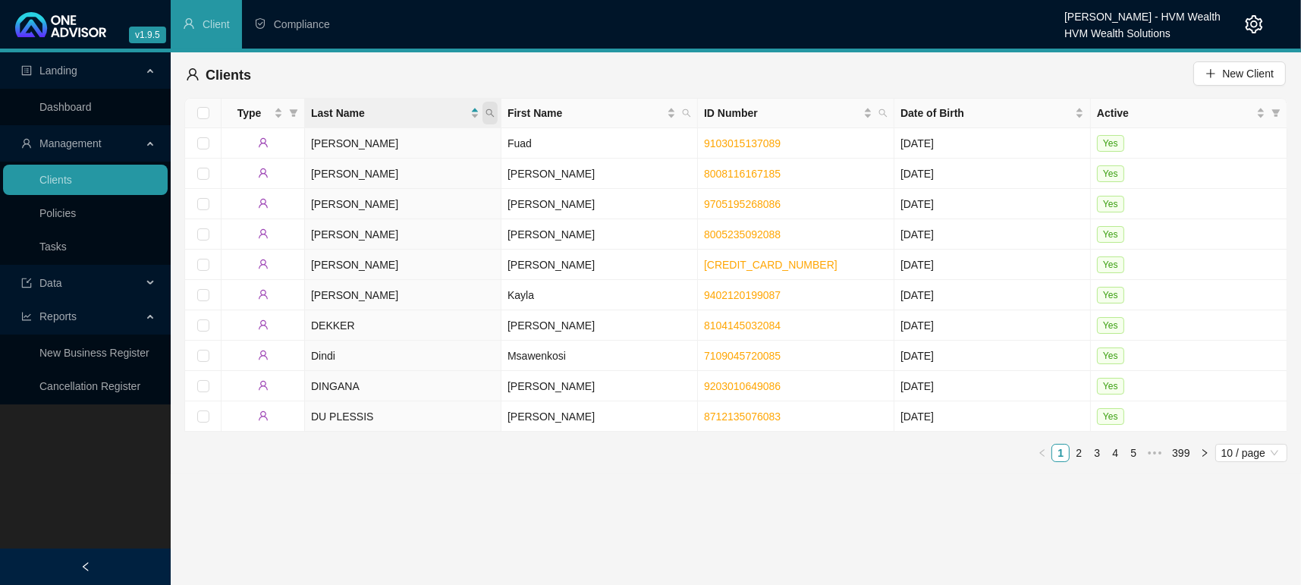
click at [486, 107] on span at bounding box center [490, 113] width 15 height 23
type input "[PERSON_NAME]"
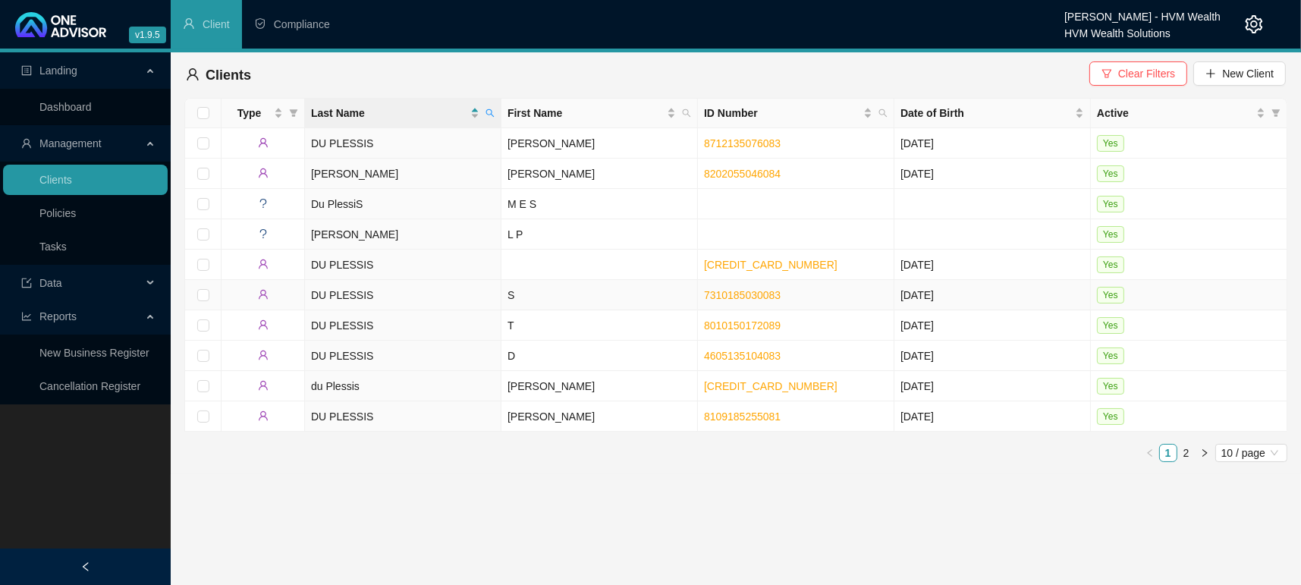
click at [346, 294] on td "DU PLESSIS" at bounding box center [403, 295] width 197 height 30
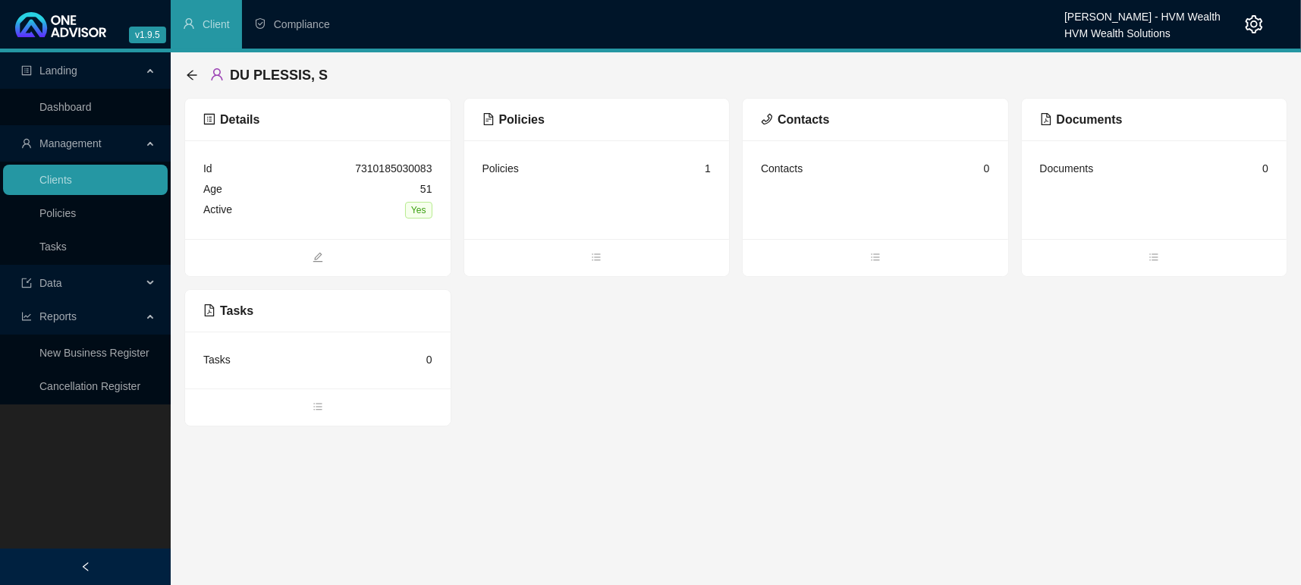
click at [105, 127] on ul "Landing Dashboard Management Clients Policies Tasks Data Reports New Business R…" at bounding box center [85, 228] width 171 height 352
click at [105, 131] on span "Management" at bounding box center [81, 143] width 121 height 30
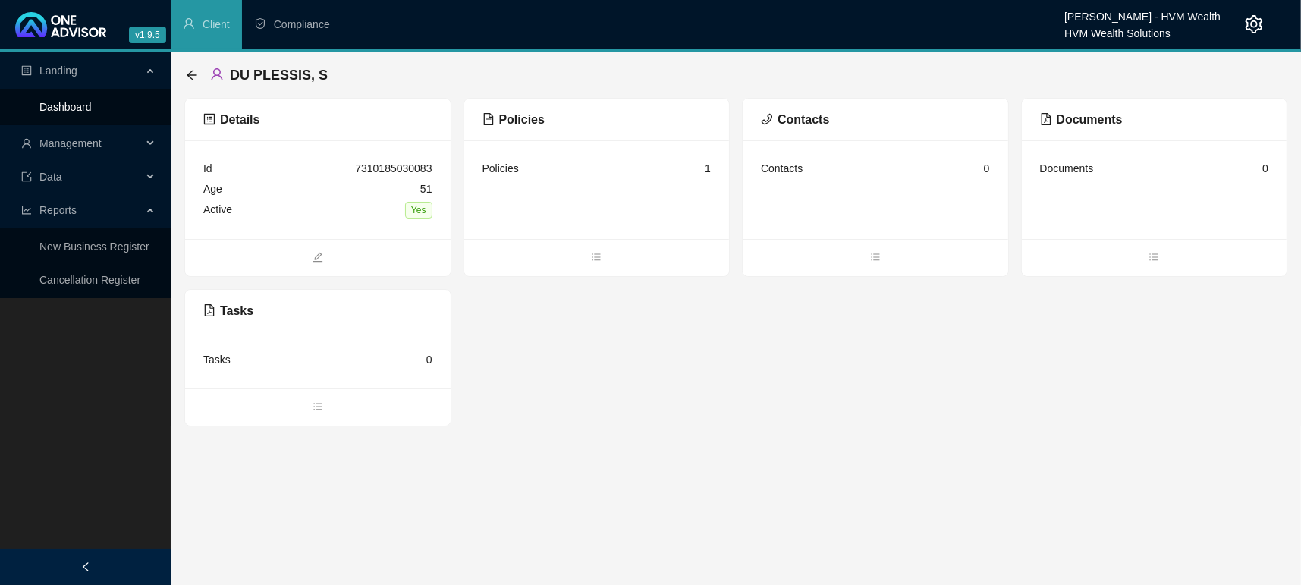
click at [89, 101] on link "Dashboard" at bounding box center [65, 107] width 52 height 12
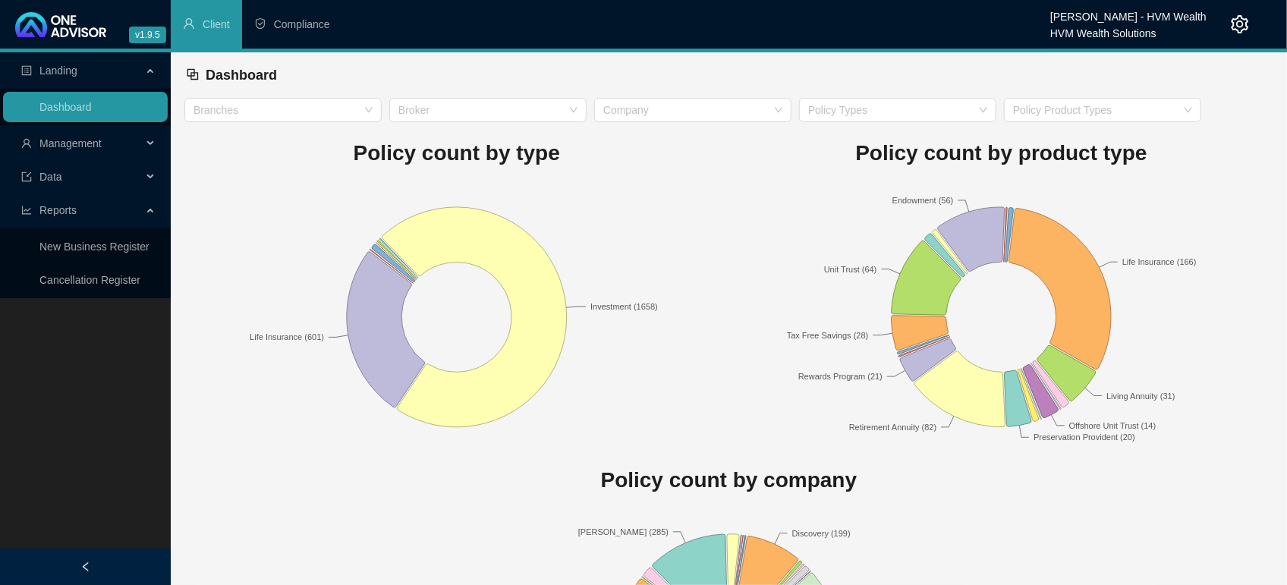
click at [83, 144] on span "Management" at bounding box center [70, 143] width 62 height 12
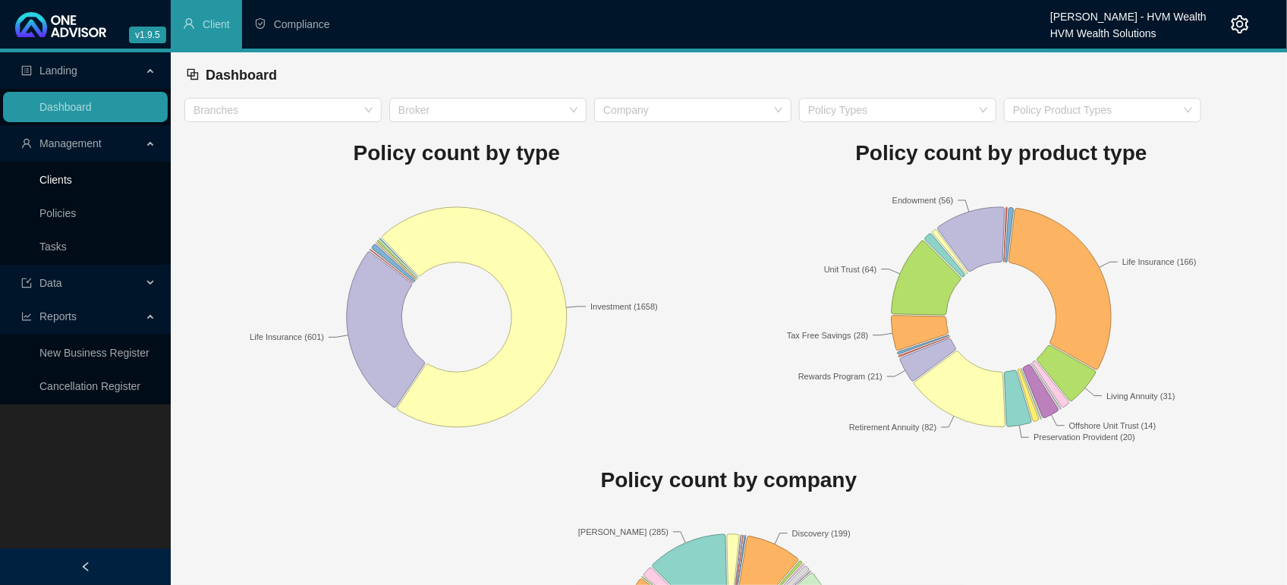
click at [63, 174] on link "Clients" at bounding box center [55, 180] width 33 height 12
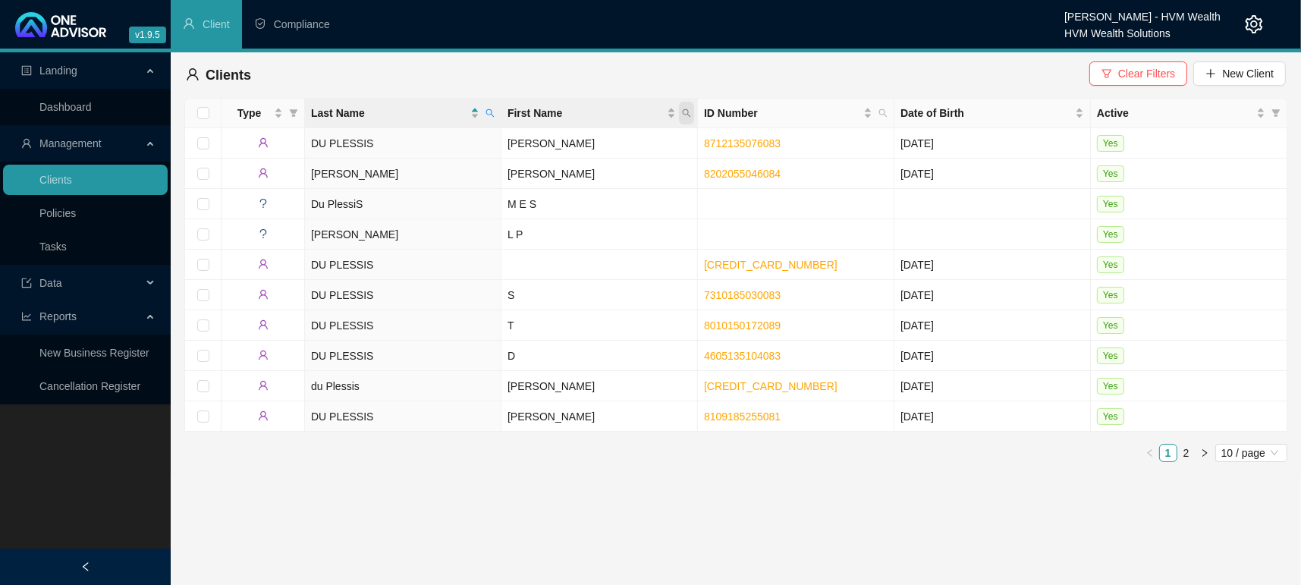
click at [687, 105] on span "First Name" at bounding box center [686, 113] width 15 height 23
click at [1183, 71] on button "Clear Filters" at bounding box center [1138, 73] width 98 height 24
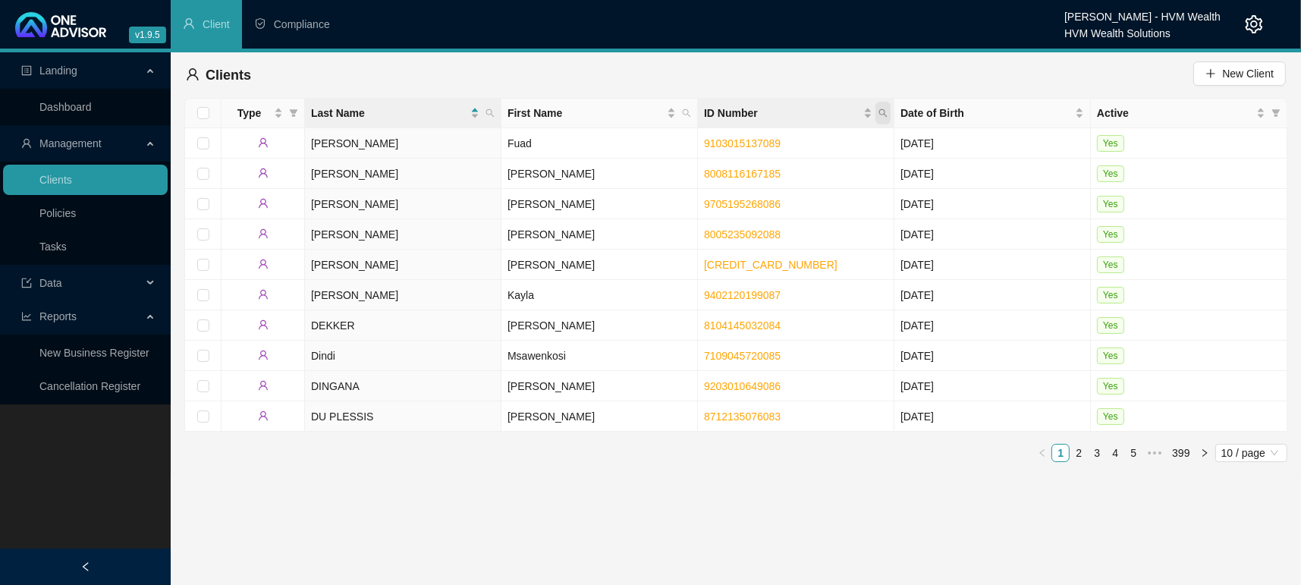
click at [885, 107] on span "ID Number" at bounding box center [883, 113] width 15 height 23
type input "7007230020081"
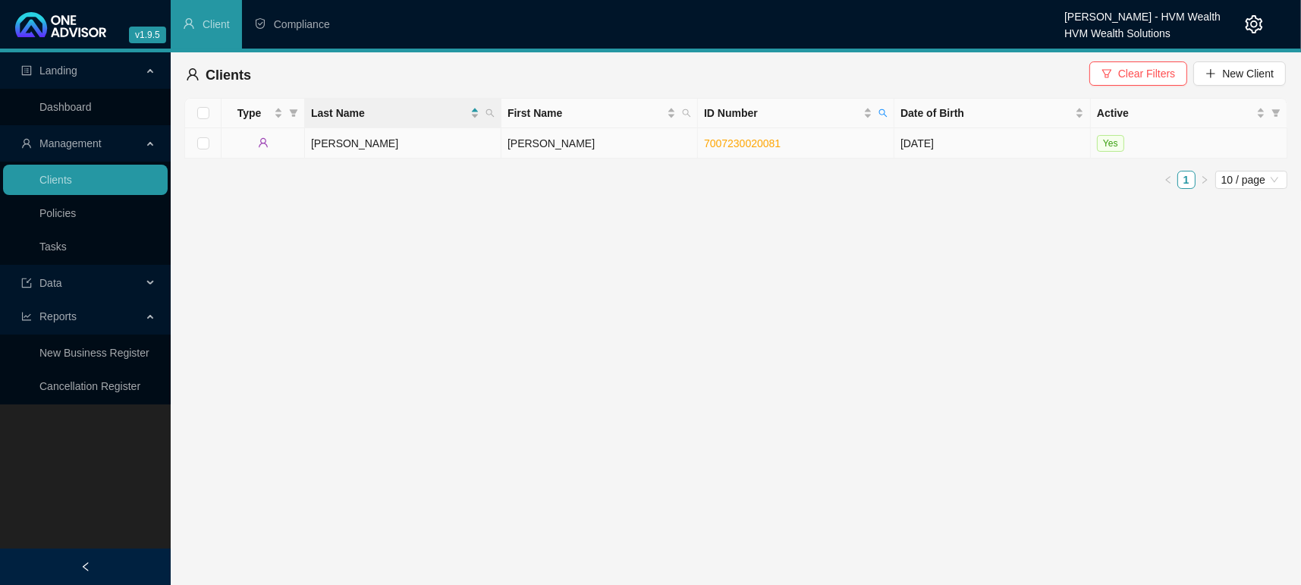
click at [315, 140] on td "[PERSON_NAME]" at bounding box center [403, 143] width 197 height 30
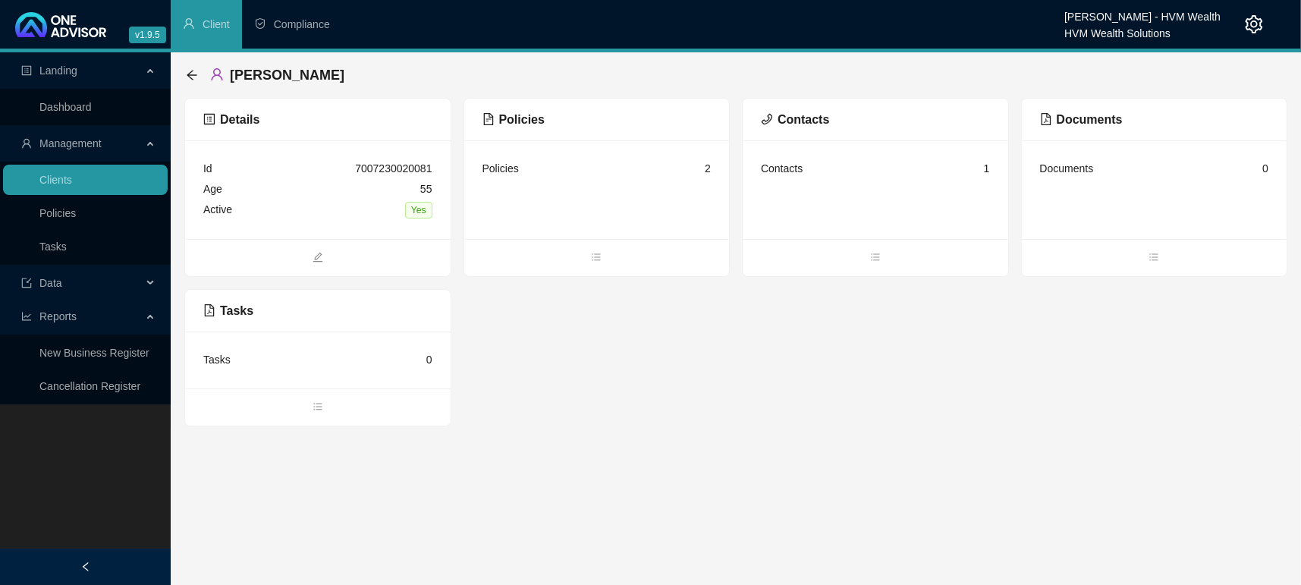
click at [1108, 408] on div "Details Id 7007230020081 Age [DEMOGRAPHIC_DATA] Active Yes Policies Policies 2 …" at bounding box center [735, 262] width 1103 height 329
click at [593, 244] on ul at bounding box center [597, 257] width 266 height 37
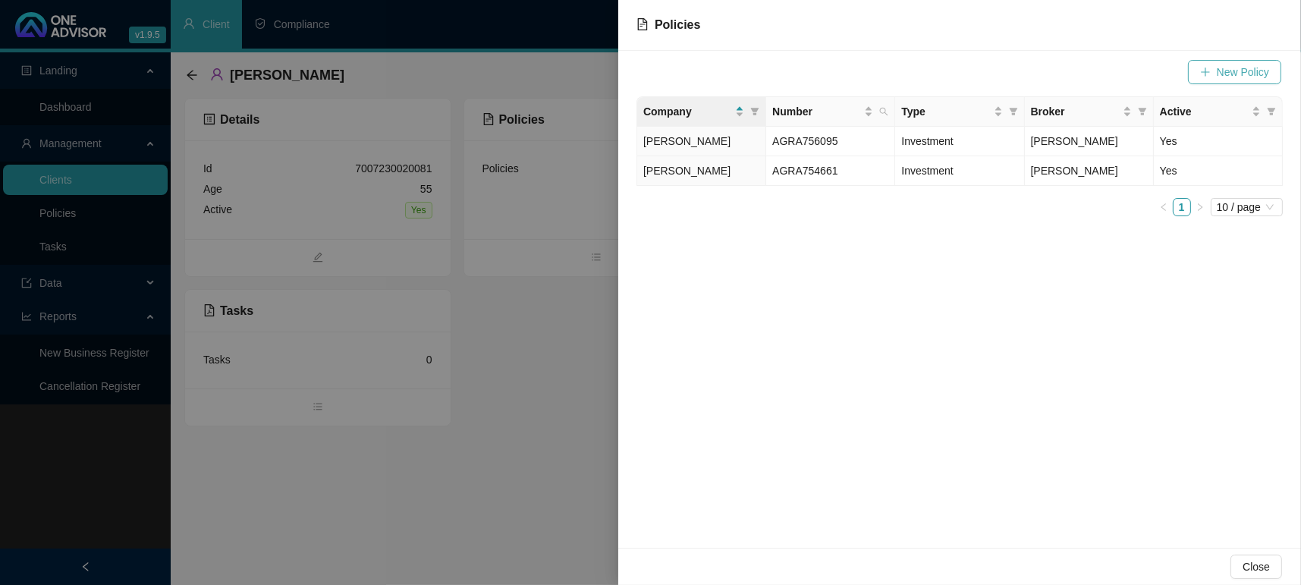
click at [1225, 61] on button "New Policy" at bounding box center [1234, 72] width 93 height 24
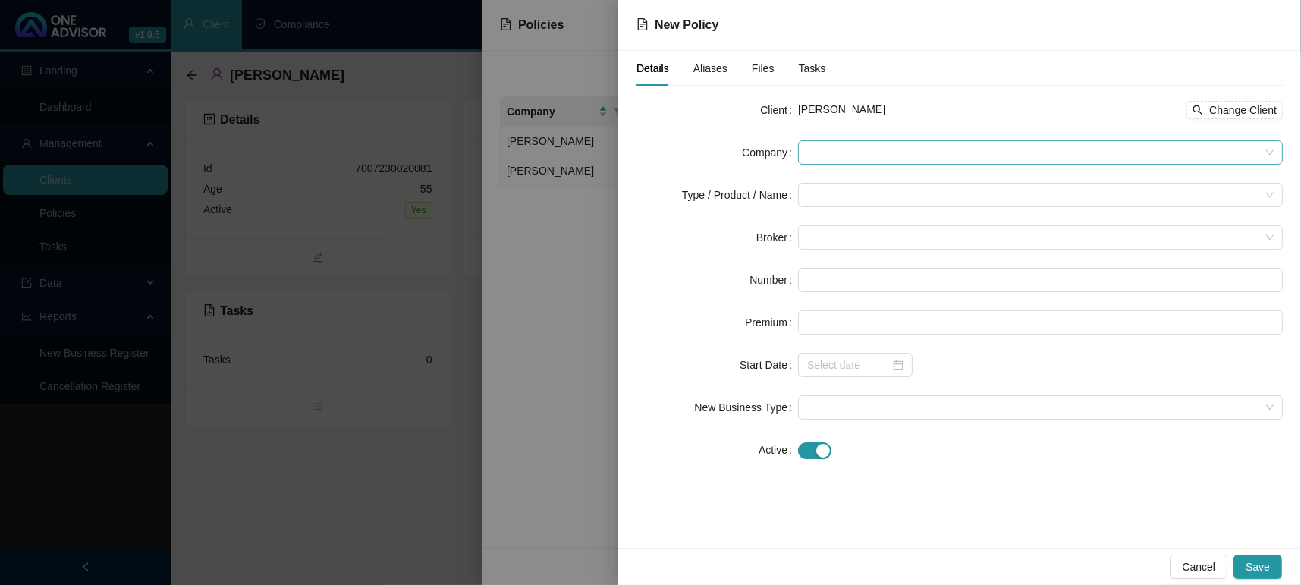
click at [838, 161] on span at bounding box center [1040, 152] width 467 height 23
type input "g"
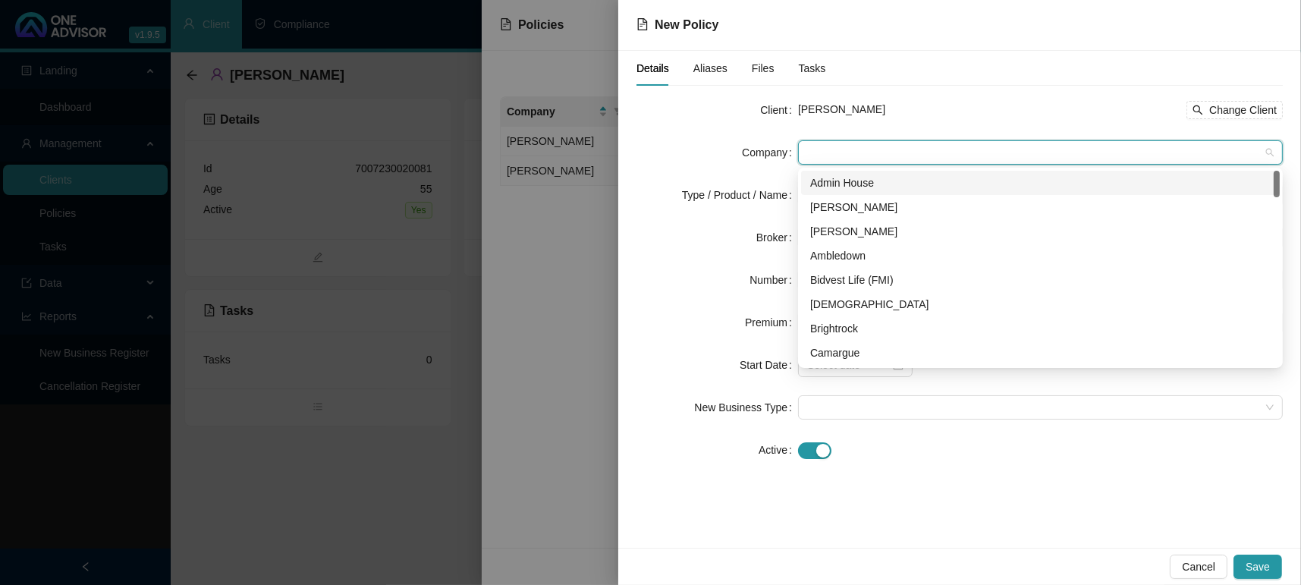
click at [1273, 184] on div "Admin House [PERSON_NAME] [PERSON_NAME] Ambledown Bidvest Life (FMI) Bonitas Br…" at bounding box center [1040, 268] width 479 height 194
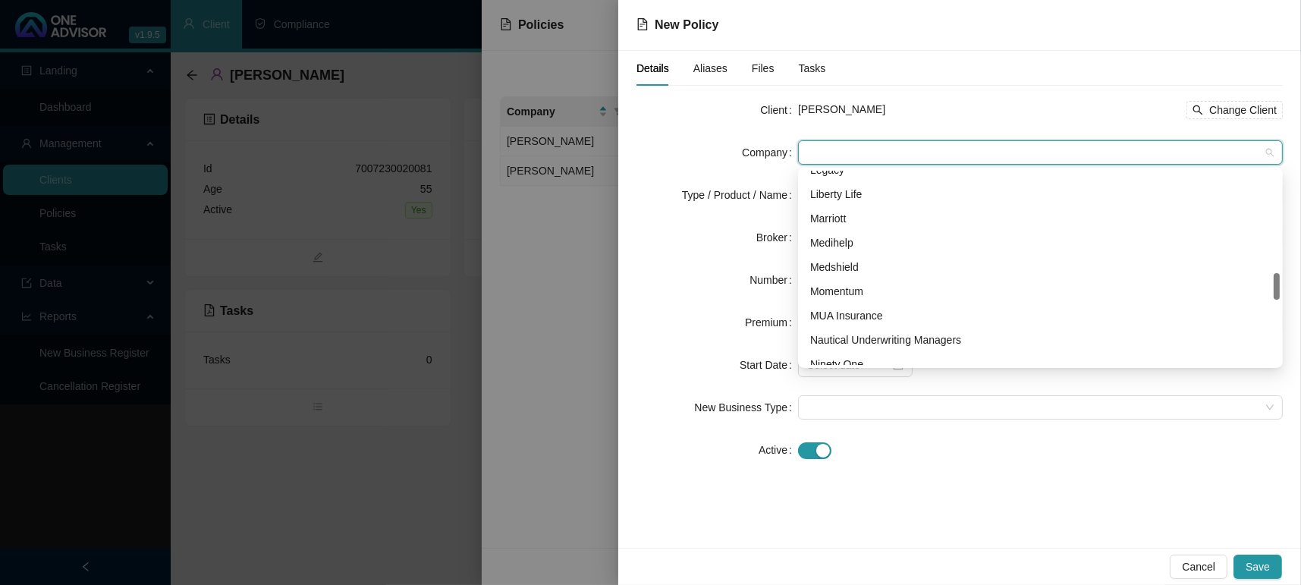
scroll to position [989, 0]
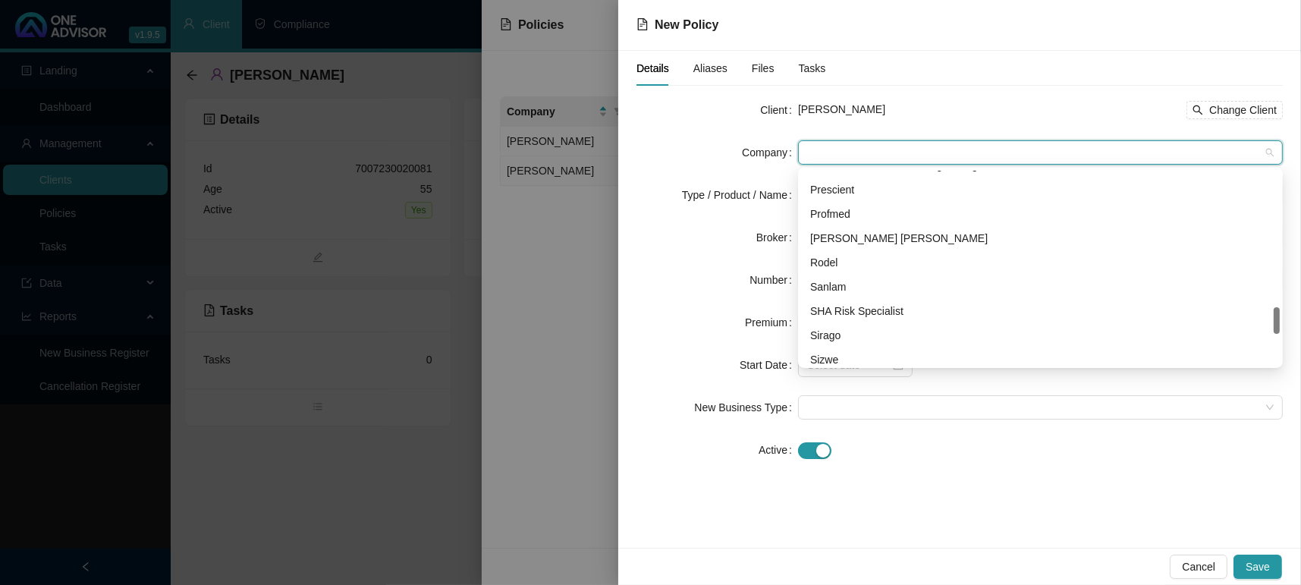
drag, startPoint x: 1278, startPoint y: 186, endPoint x: 1316, endPoint y: 322, distance: 141.7
click at [1300, 322] on html "v1.9.5 [PERSON_NAME] - HVM Wealth HVM Wealth Solutions Client Compliance Landin…" at bounding box center [650, 292] width 1301 height 585
click at [953, 296] on div "Sanlam" at bounding box center [1040, 287] width 479 height 24
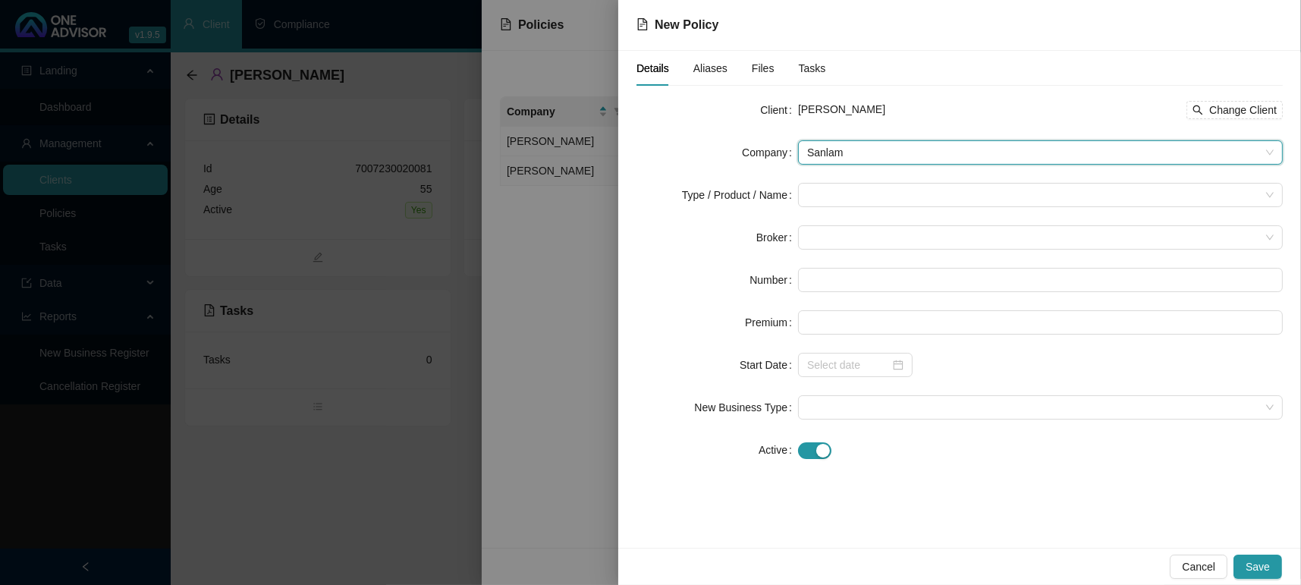
click at [841, 155] on span "Sanlam" at bounding box center [1040, 152] width 467 height 23
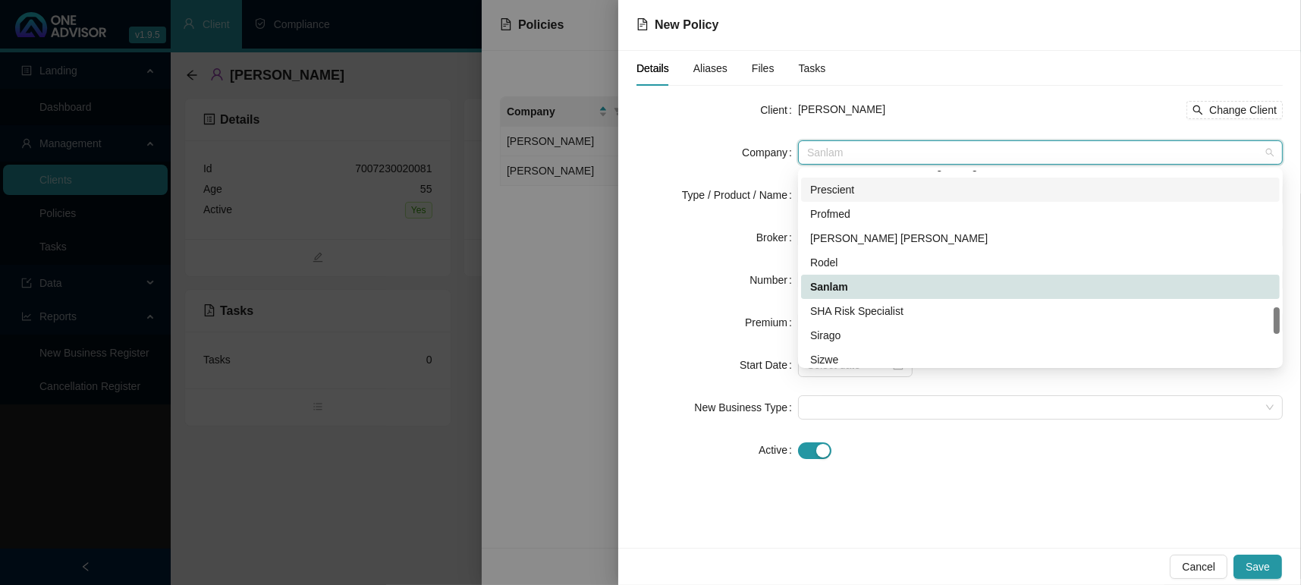
click at [837, 206] on div "Profmed" at bounding box center [1040, 214] width 461 height 17
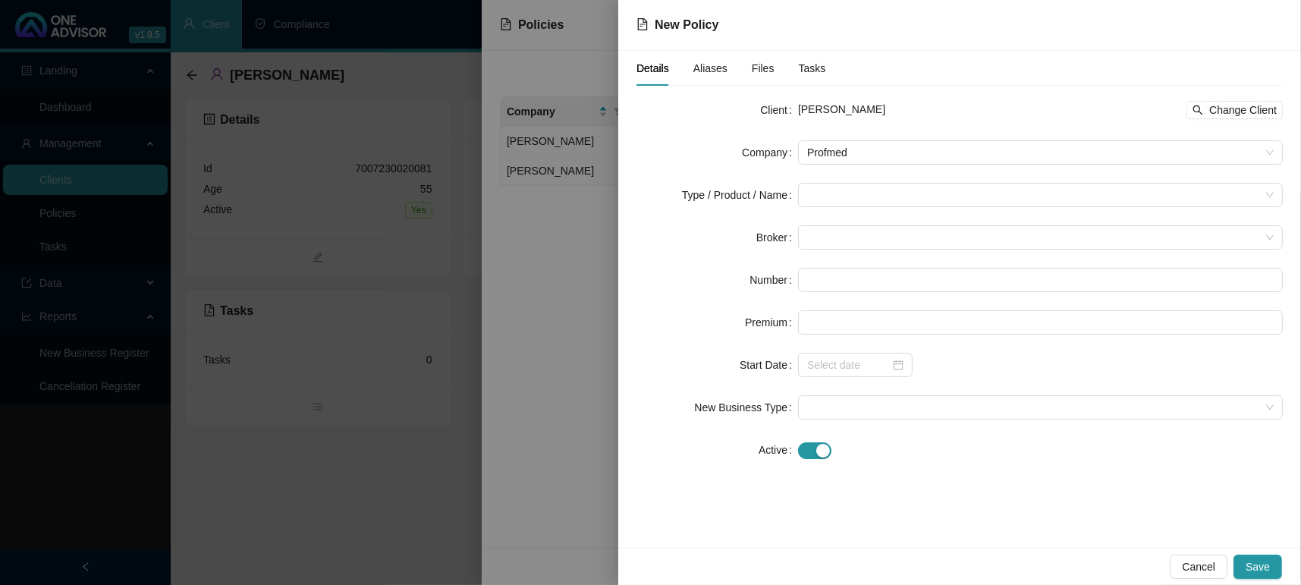
click at [846, 135] on form "Client [PERSON_NAME] Change Client Company Profmed Type / Product / Name Broker…" at bounding box center [960, 280] width 646 height 364
click at [860, 158] on span "Profmed" at bounding box center [1040, 152] width 467 height 23
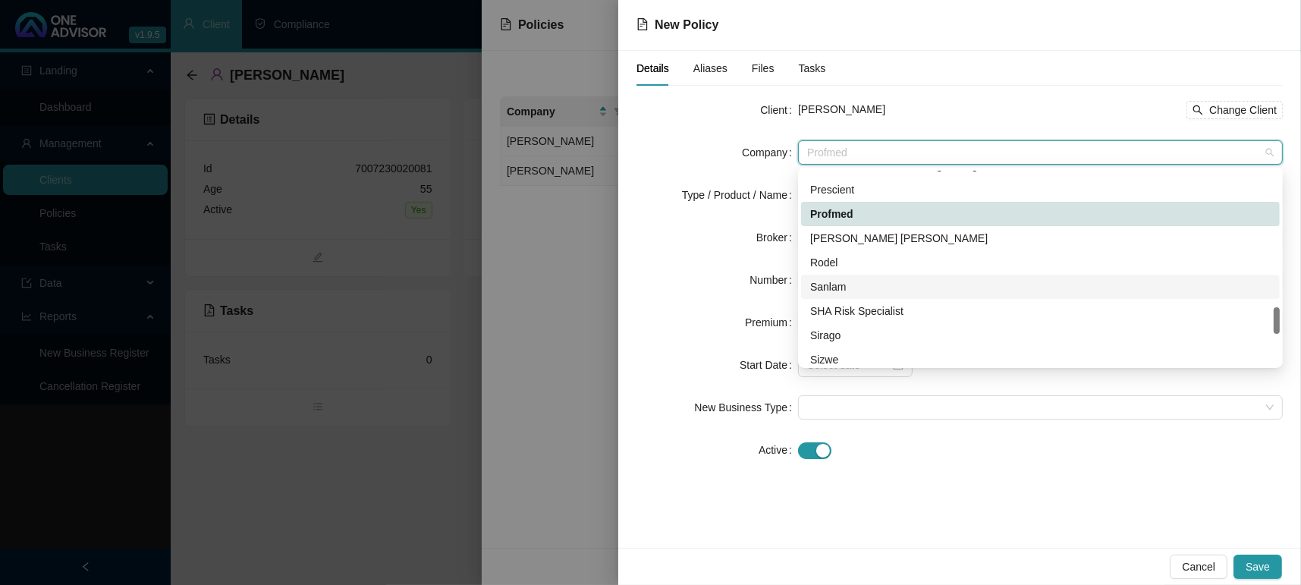
click at [846, 283] on div "Sanlam" at bounding box center [1040, 286] width 461 height 17
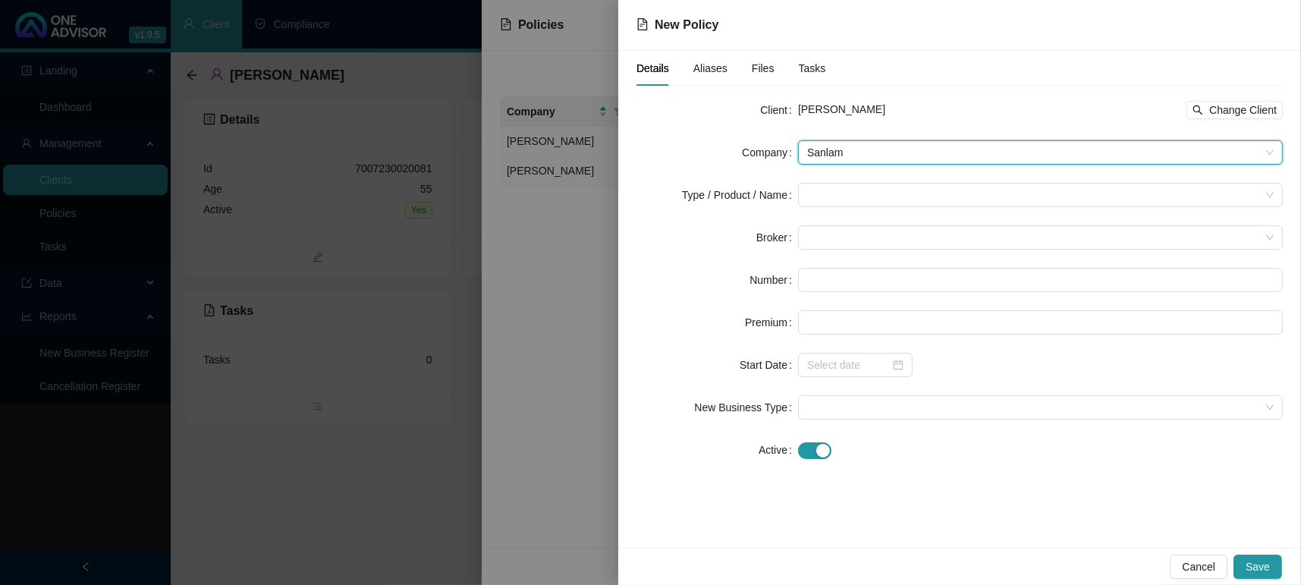
click at [748, 284] on div "Number" at bounding box center [718, 280] width 162 height 24
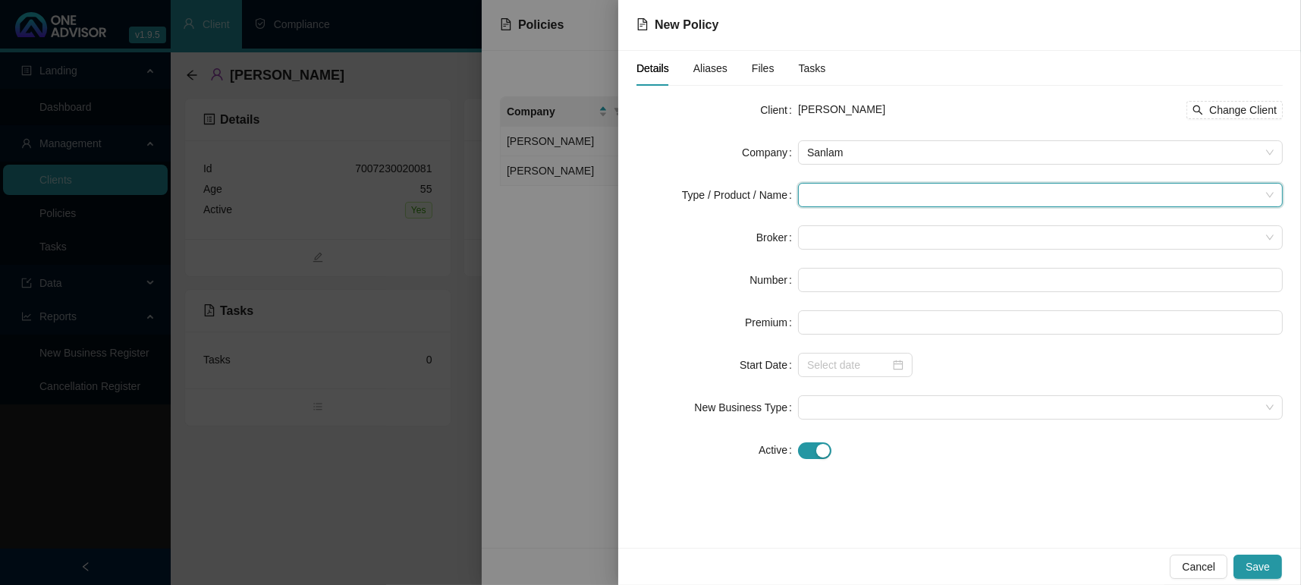
click at [838, 200] on input "search" at bounding box center [1033, 195] width 453 height 23
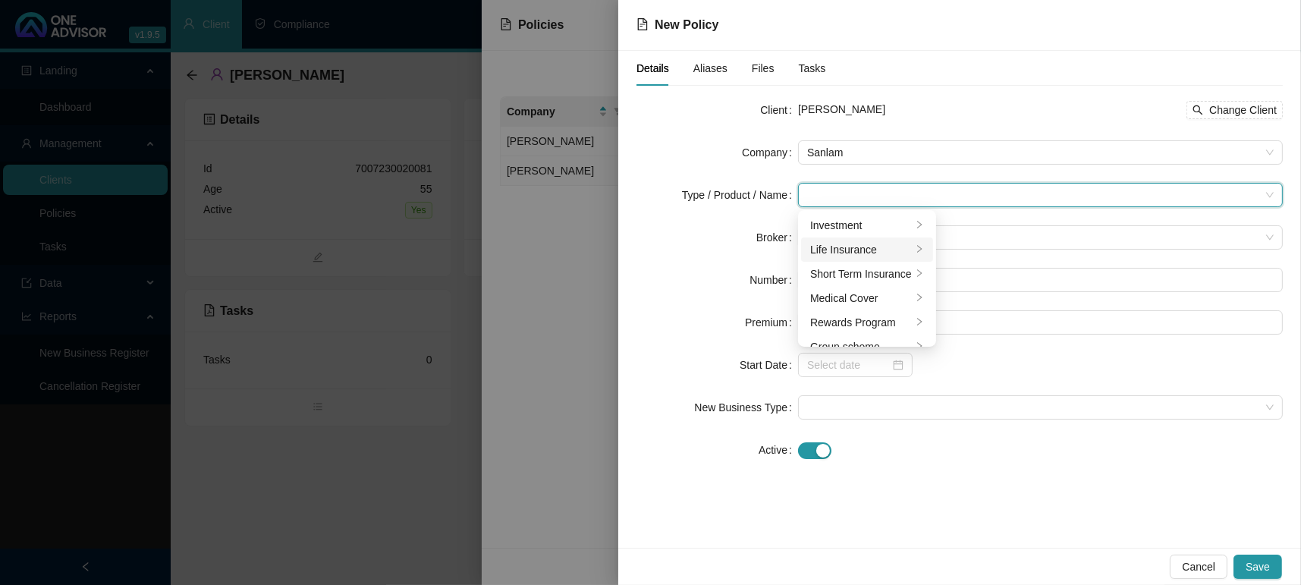
click at [845, 244] on div "Life Insurance" at bounding box center [861, 249] width 102 height 17
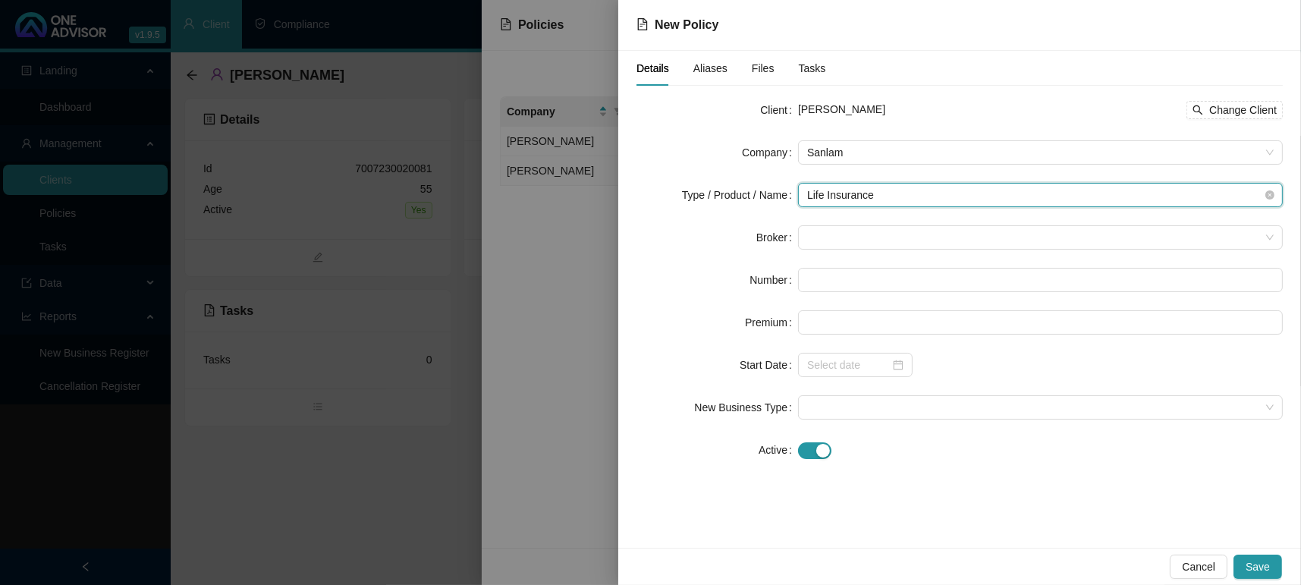
click at [847, 191] on span "Life Insurance" at bounding box center [1040, 195] width 467 height 23
click at [851, 189] on span "Life Insurance" at bounding box center [1040, 195] width 467 height 23
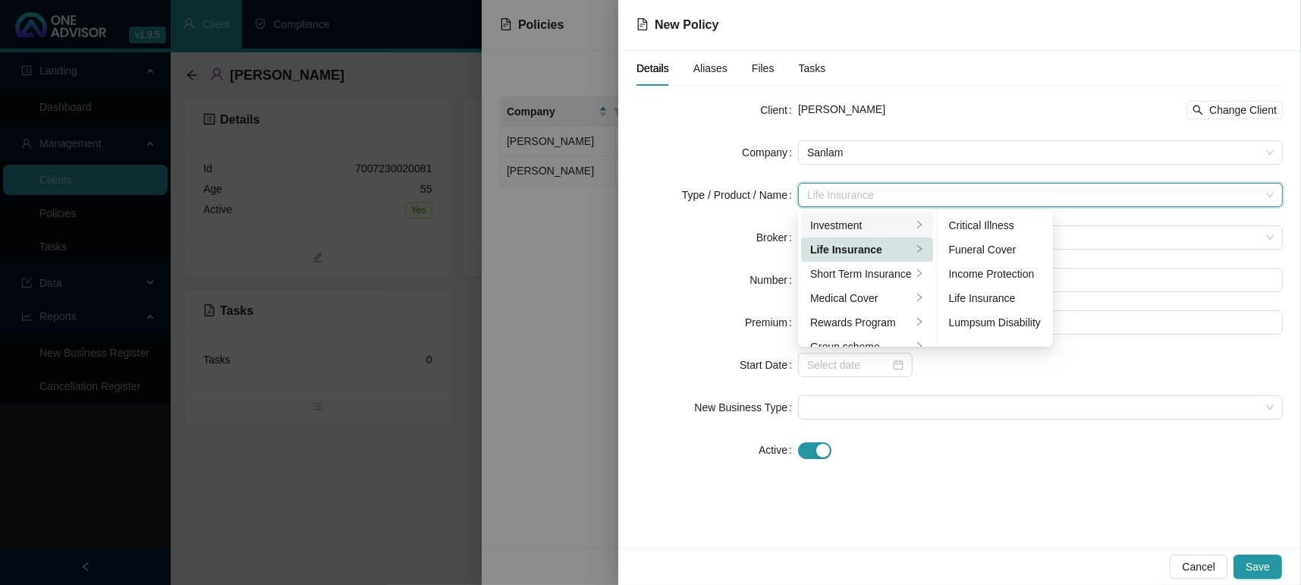
click at [854, 225] on div "Investment" at bounding box center [861, 225] width 102 height 17
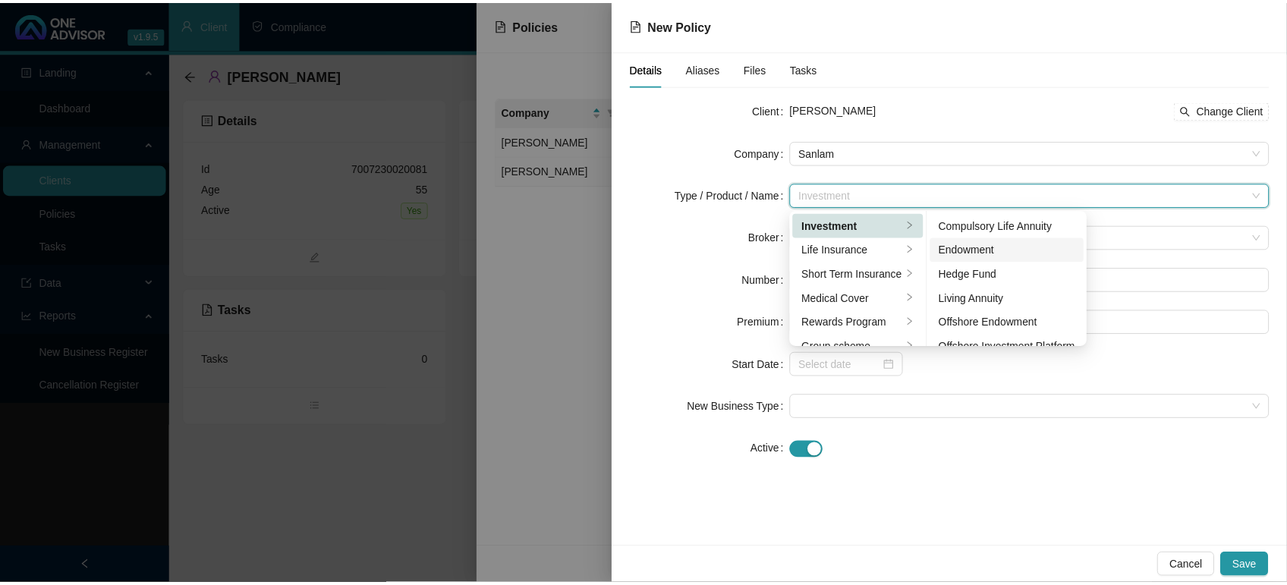
scroll to position [190, 0]
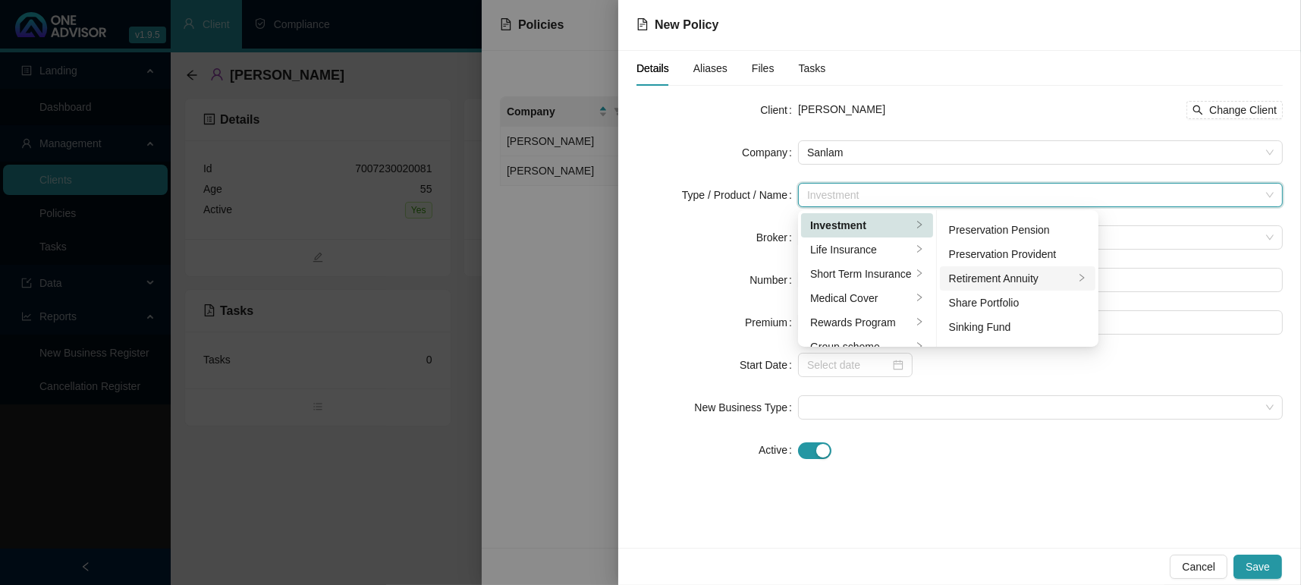
click at [1052, 275] on div "Retirement Annuity" at bounding box center [1012, 278] width 126 height 17
click at [1153, 230] on div "Glacier" at bounding box center [1141, 225] width 60 height 17
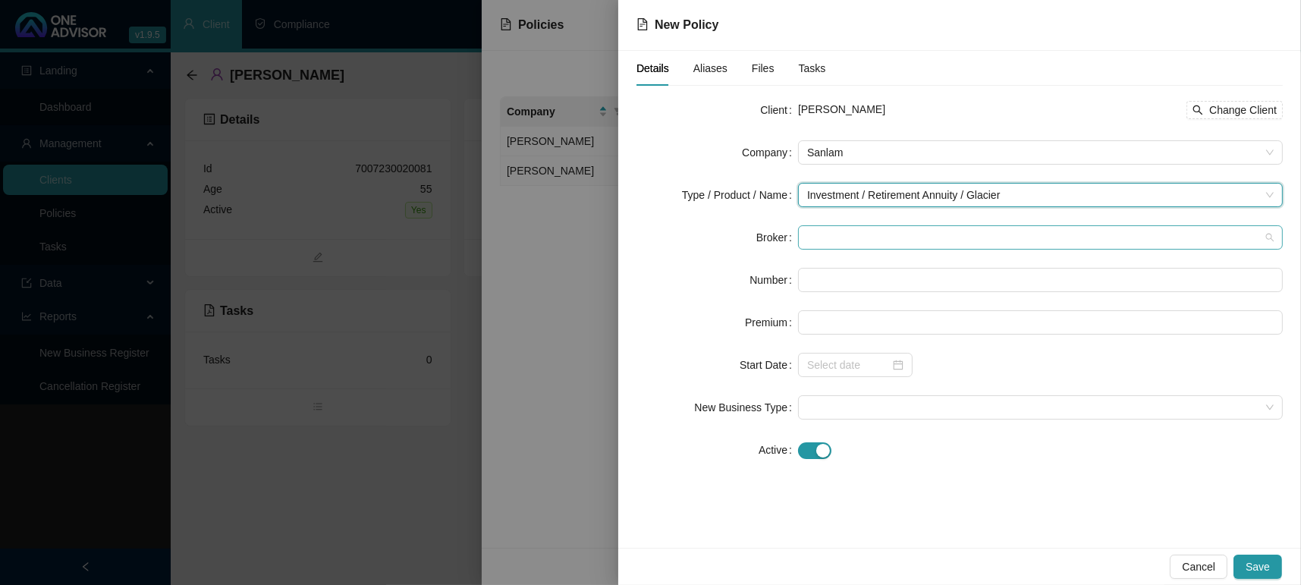
click at [926, 245] on span at bounding box center [1040, 237] width 467 height 23
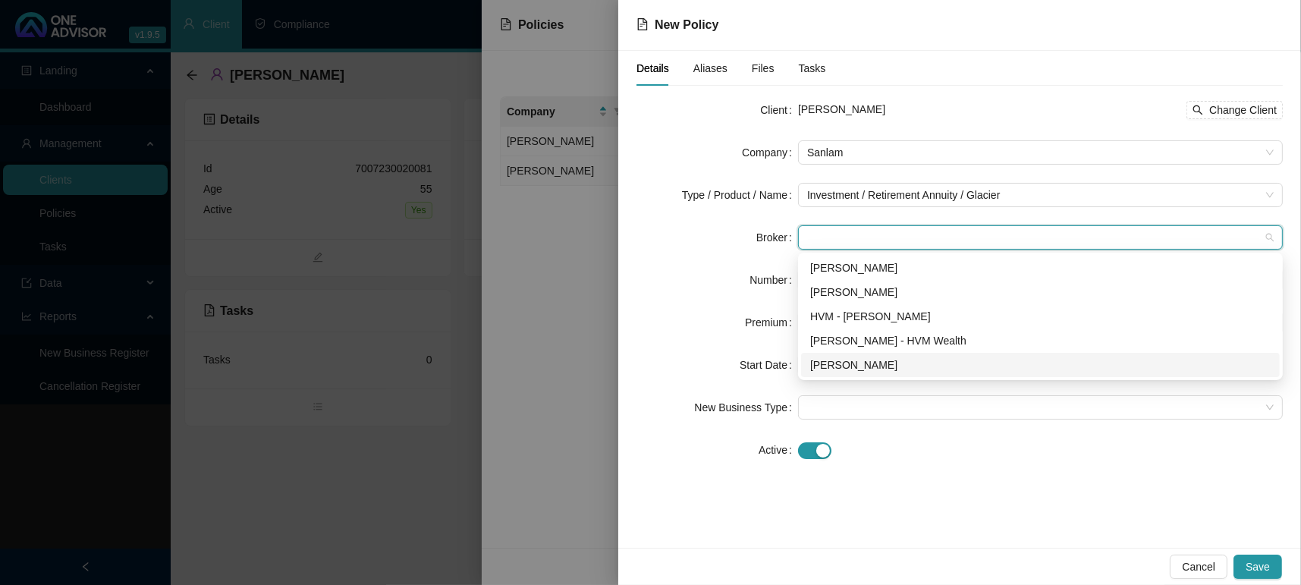
click at [844, 359] on div "[PERSON_NAME]" at bounding box center [1040, 365] width 461 height 17
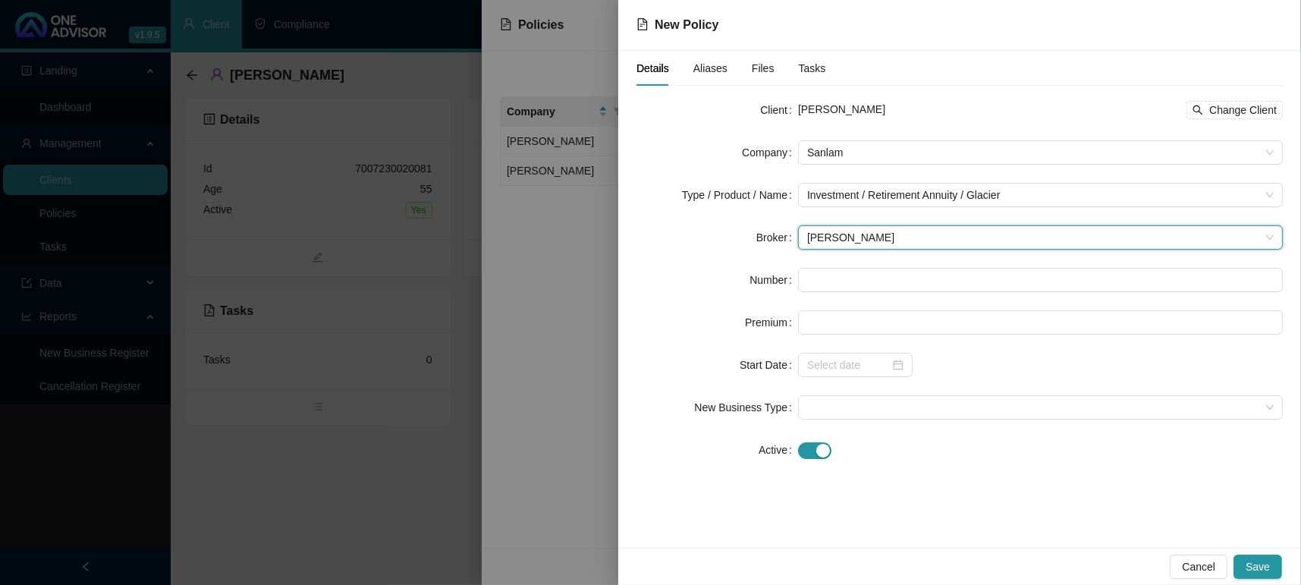
click at [789, 281] on label "Number" at bounding box center [774, 280] width 49 height 24
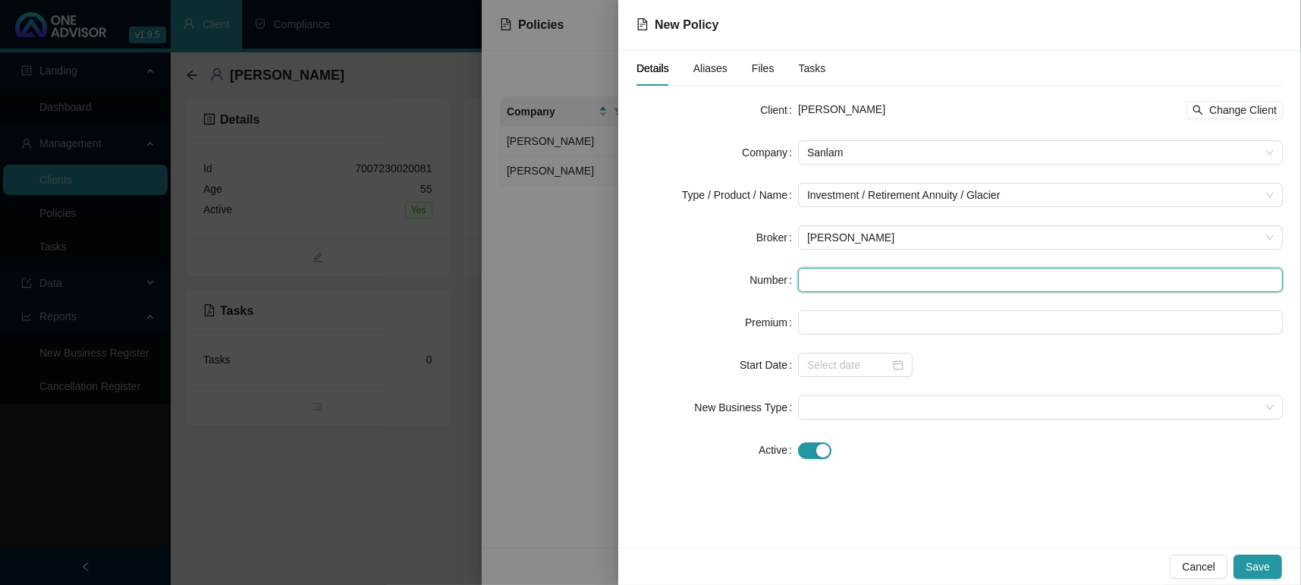
click at [833, 275] on input "text" at bounding box center [1040, 280] width 485 height 24
click at [824, 275] on input "11243292" at bounding box center [1040, 280] width 485 height 24
type input "11243292"
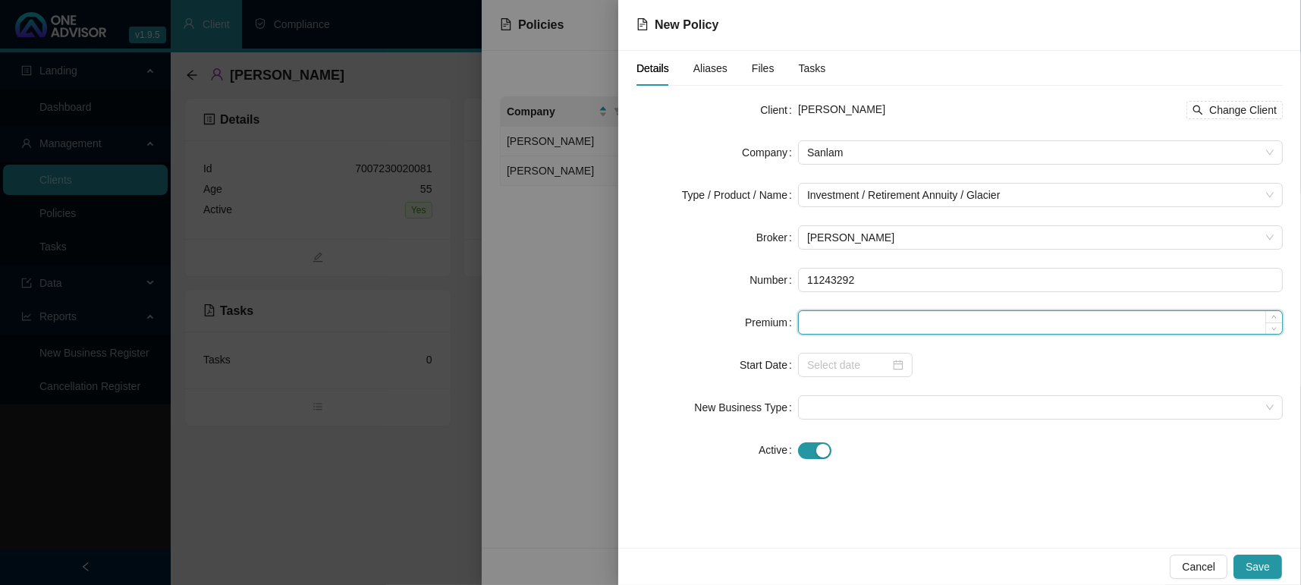
click at [865, 326] on input at bounding box center [1040, 322] width 483 height 23
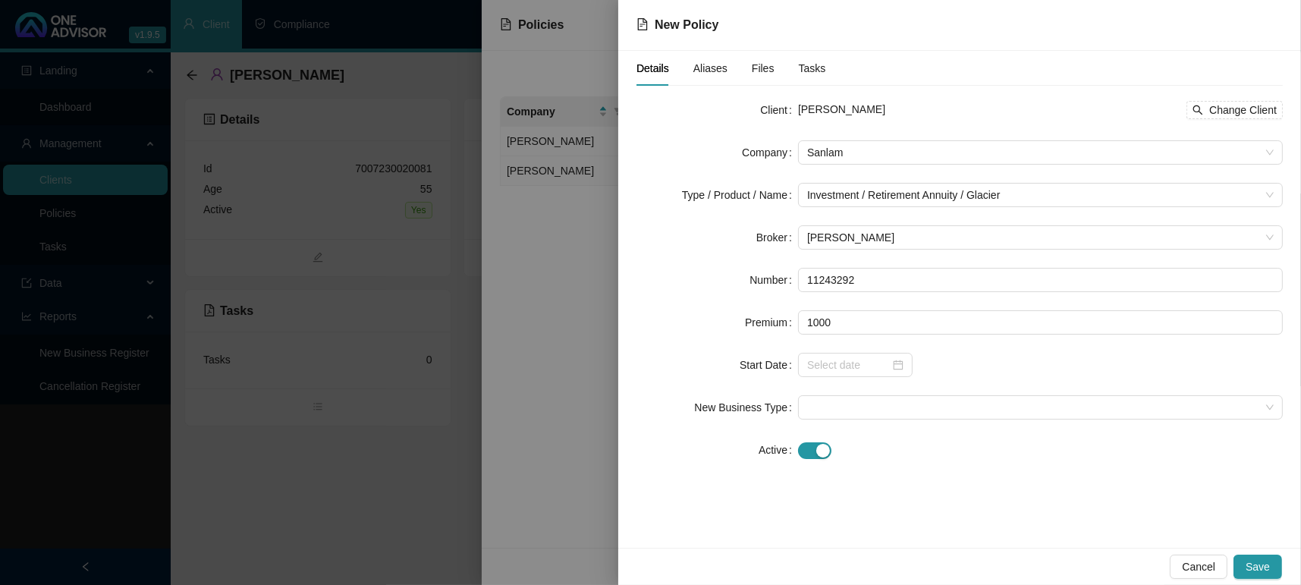
type input "1000.00"
click at [917, 361] on div at bounding box center [1040, 365] width 485 height 24
click at [906, 362] on div at bounding box center [855, 365] width 115 height 24
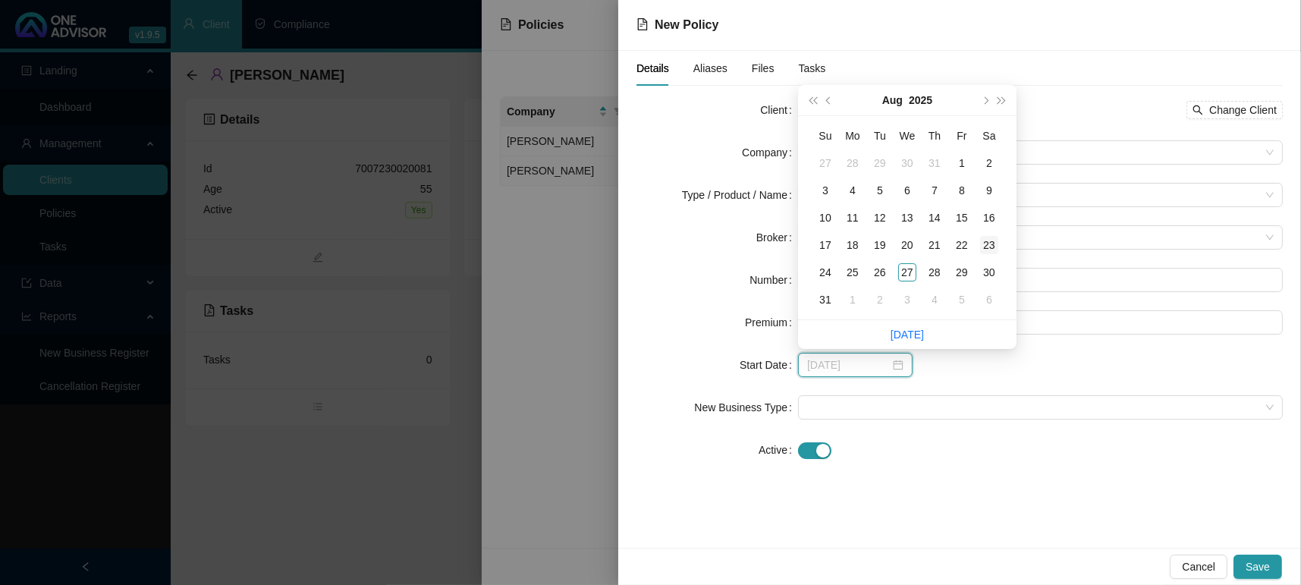
type input "[DATE]"
click at [989, 101] on button "next-year" at bounding box center [984, 100] width 17 height 30
type input "[DATE]"
click at [885, 219] on div "16" at bounding box center [880, 218] width 18 height 18
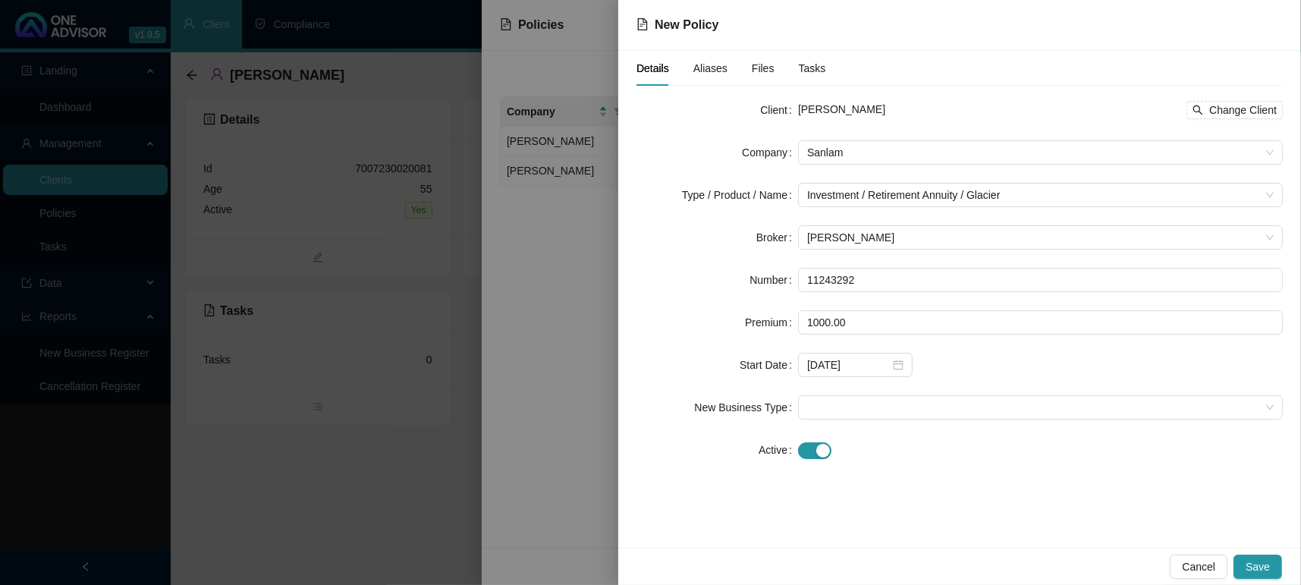
click at [994, 368] on div "[DATE]" at bounding box center [1040, 365] width 485 height 24
click at [851, 413] on span at bounding box center [1040, 407] width 467 height 23
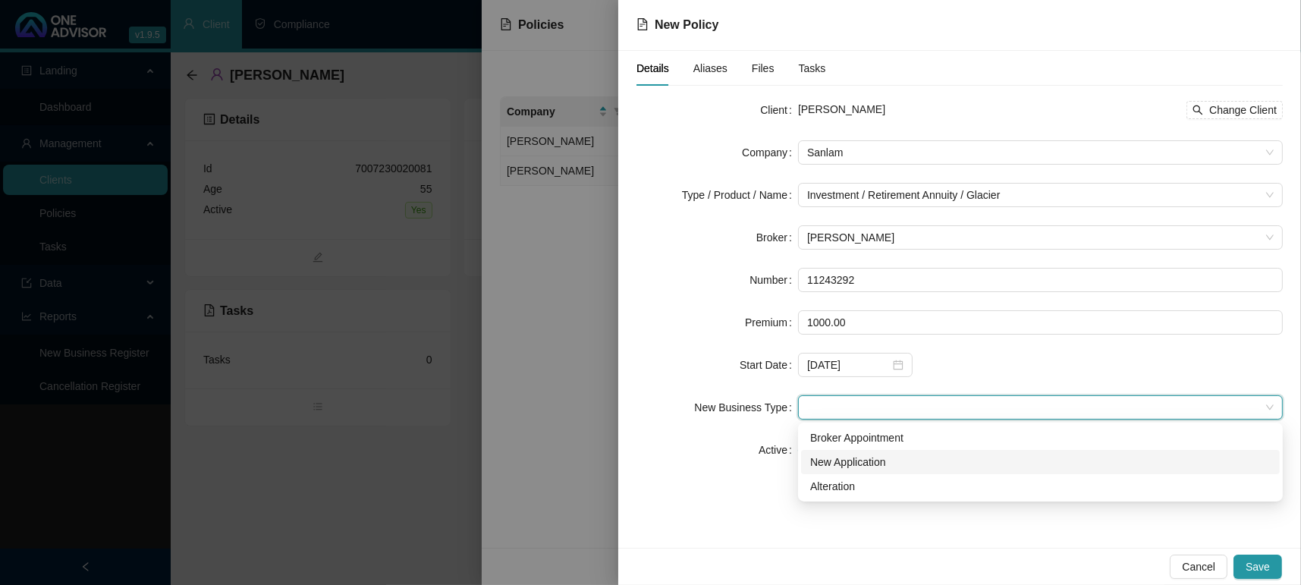
click at [901, 465] on div "New Application" at bounding box center [1040, 462] width 461 height 17
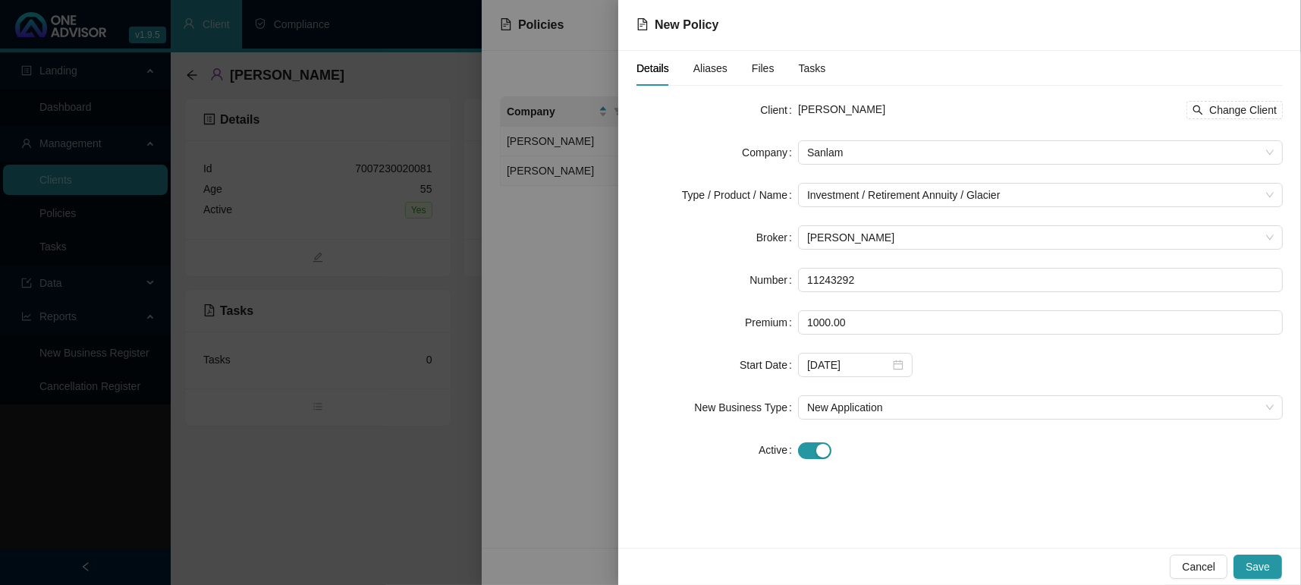
click at [1239, 552] on div "Cancel Save" at bounding box center [959, 566] width 683 height 37
click at [1257, 574] on span "Save" at bounding box center [1258, 566] width 24 height 17
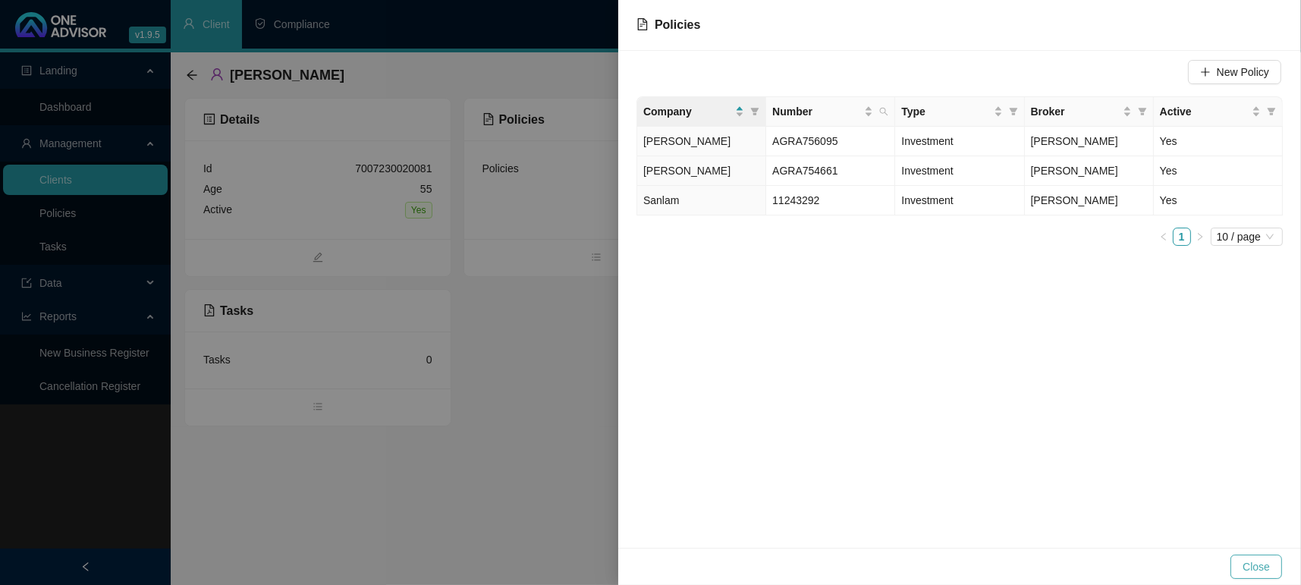
click at [1253, 568] on span "Close" at bounding box center [1256, 566] width 27 height 17
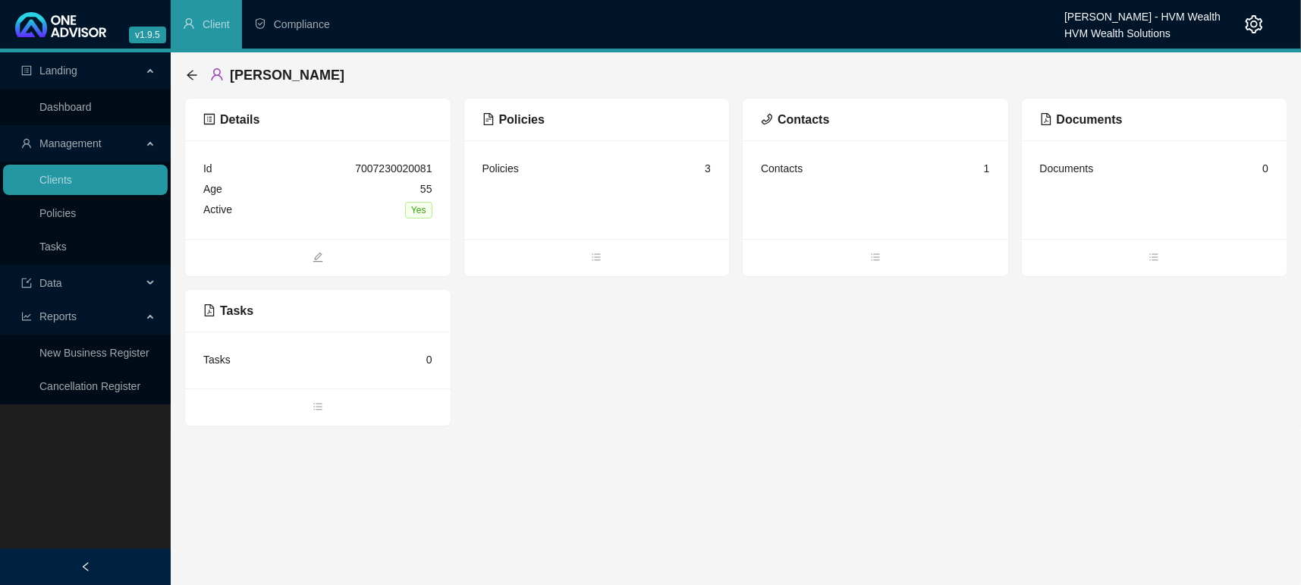
click at [688, 412] on div "Details Id 7007230020081 Age [DEMOGRAPHIC_DATA] Active Yes Policies Policies 3 …" at bounding box center [735, 262] width 1103 height 329
click at [90, 105] on link "Dashboard" at bounding box center [65, 107] width 52 height 12
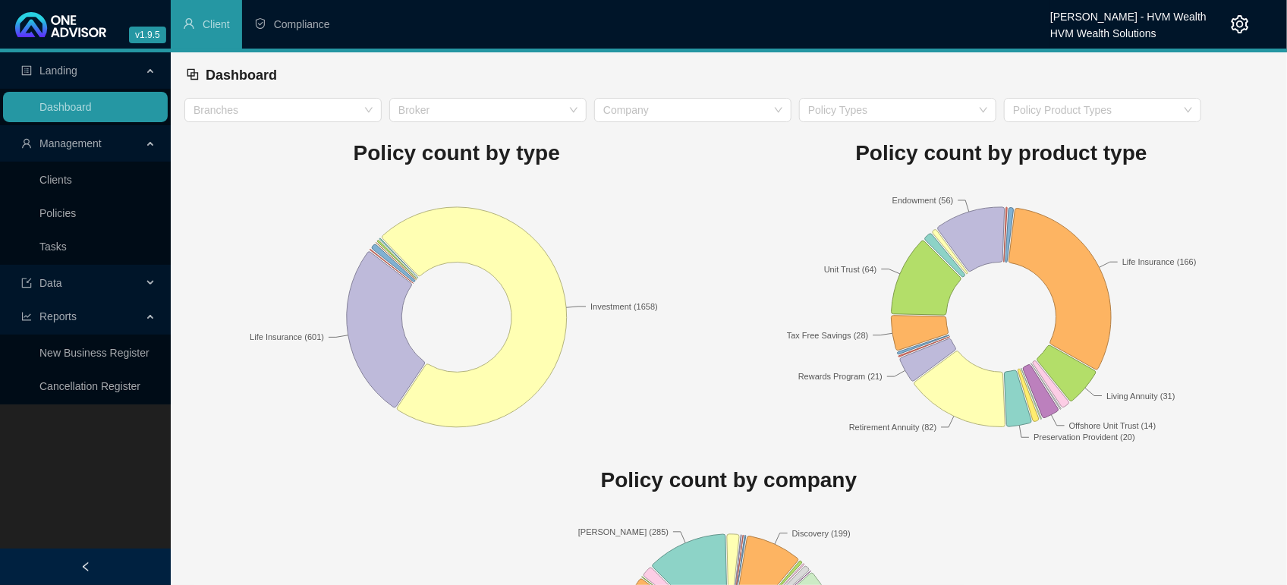
click at [891, 211] on rect at bounding box center [1001, 317] width 545 height 266
